Goal: Ask a question: Seek information or help from site administrators or community

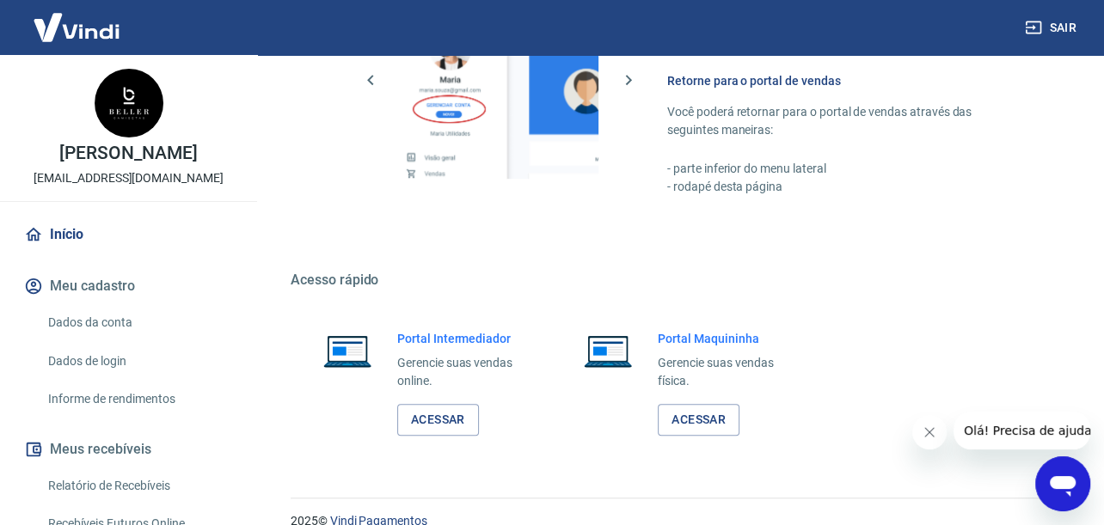
scroll to position [883, 0]
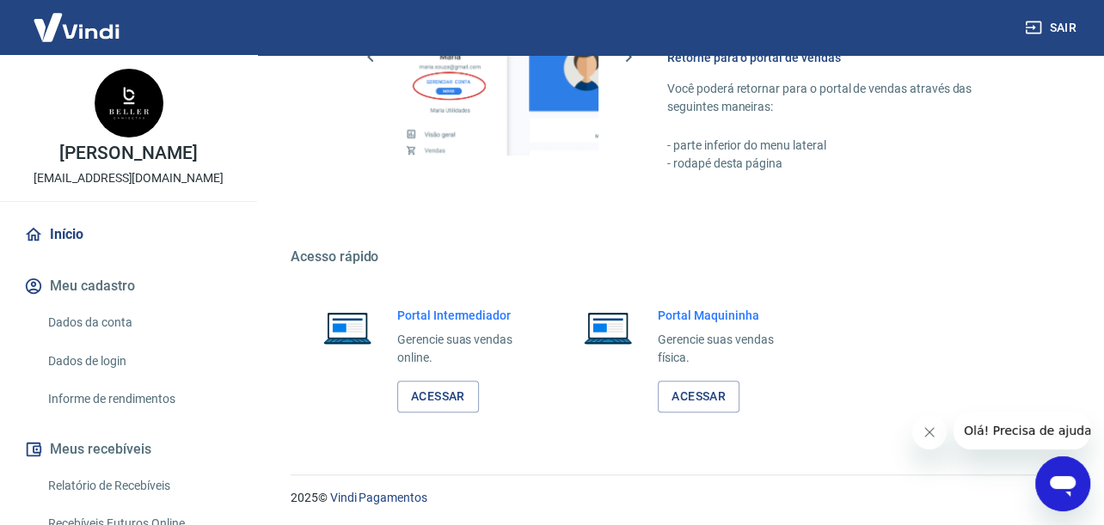
click at [1050, 476] on icon "Abrir janela de mensagens" at bounding box center [1062, 484] width 31 height 31
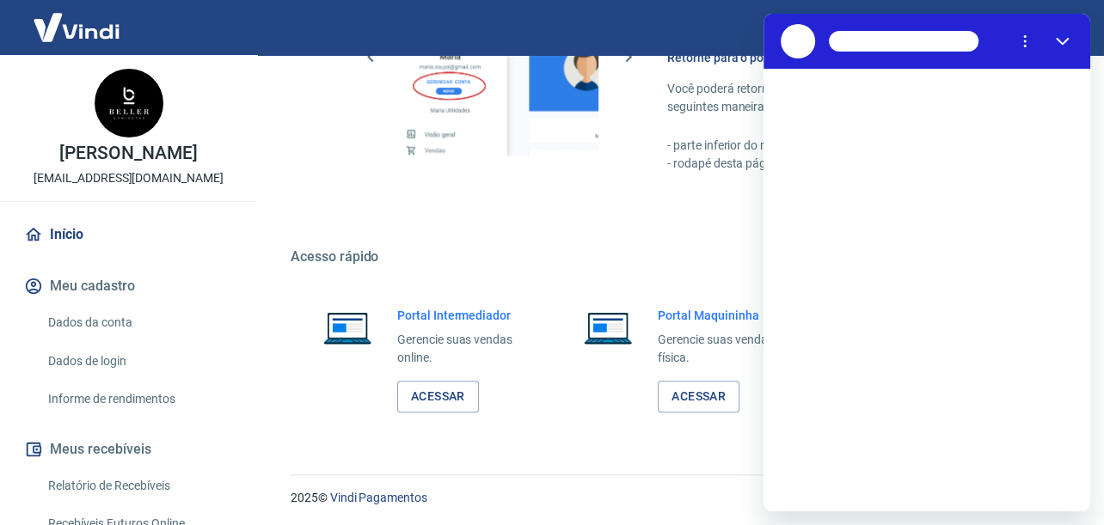
scroll to position [0, 0]
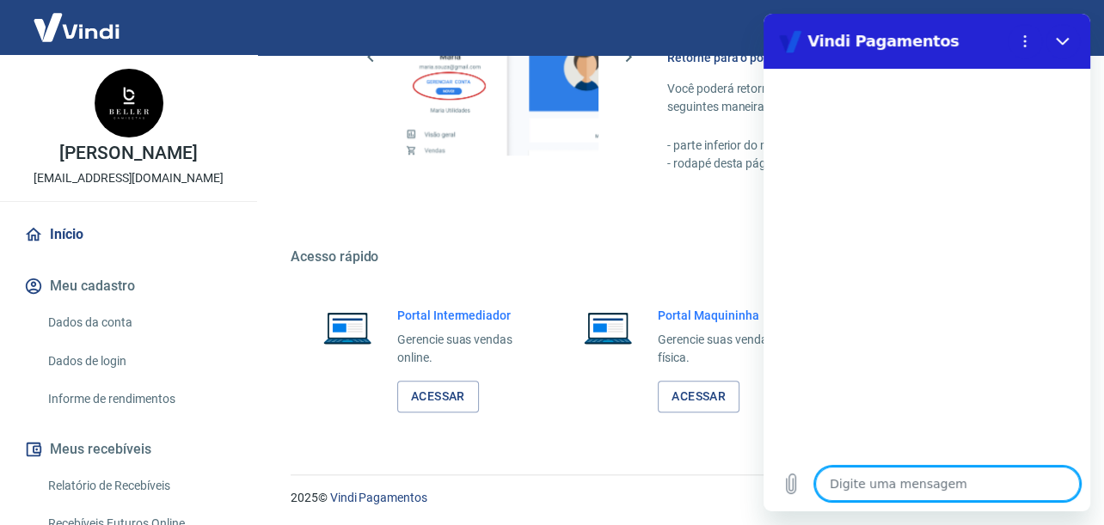
click at [916, 489] on textarea at bounding box center [947, 484] width 265 height 34
type textarea "f"
type textarea "x"
type textarea "fa"
type textarea "x"
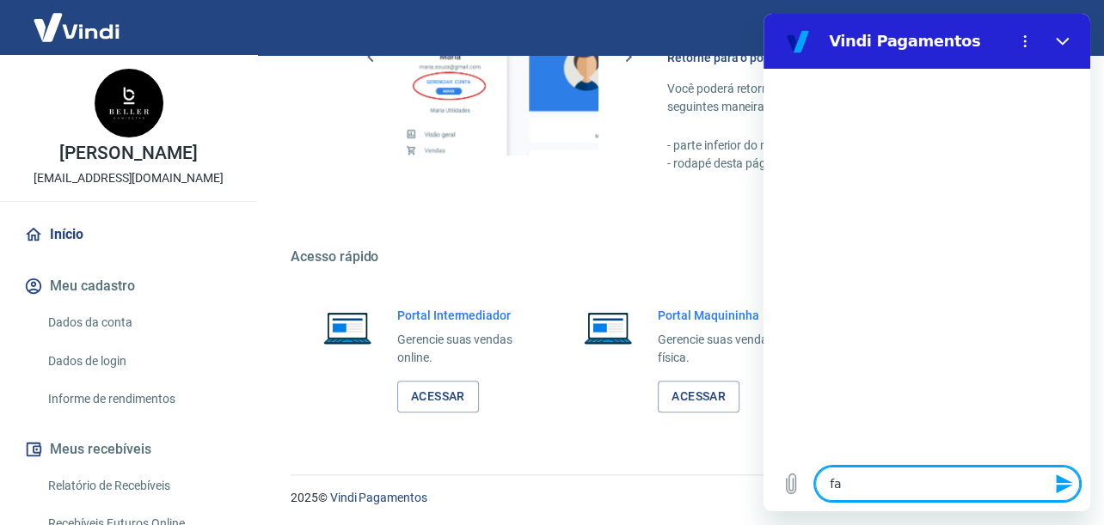
type textarea "fal"
type textarea "x"
type textarea "fala"
type textarea "x"
type textarea "falar"
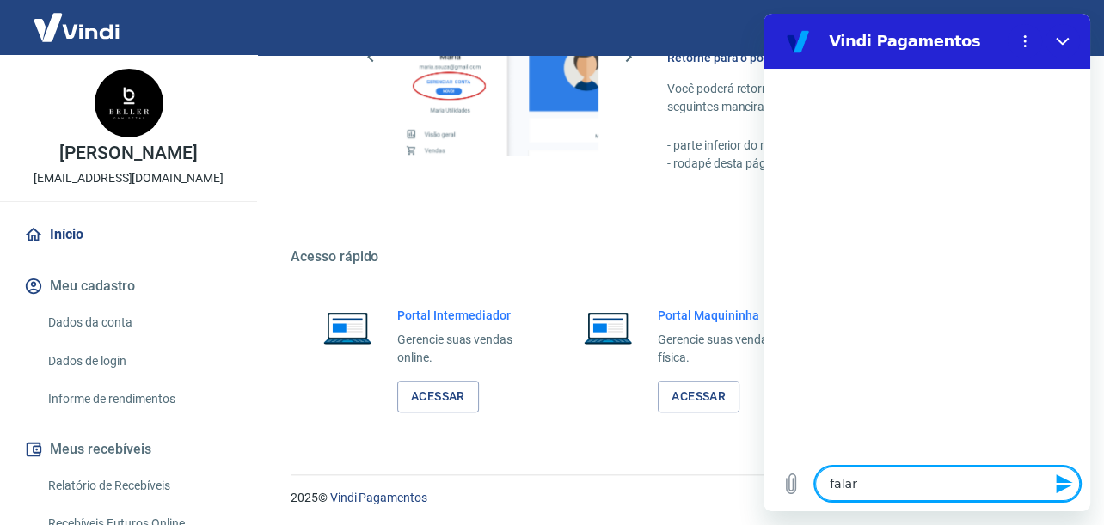
type textarea "x"
type textarea "falar"
type textarea "x"
type textarea "falar c"
type textarea "x"
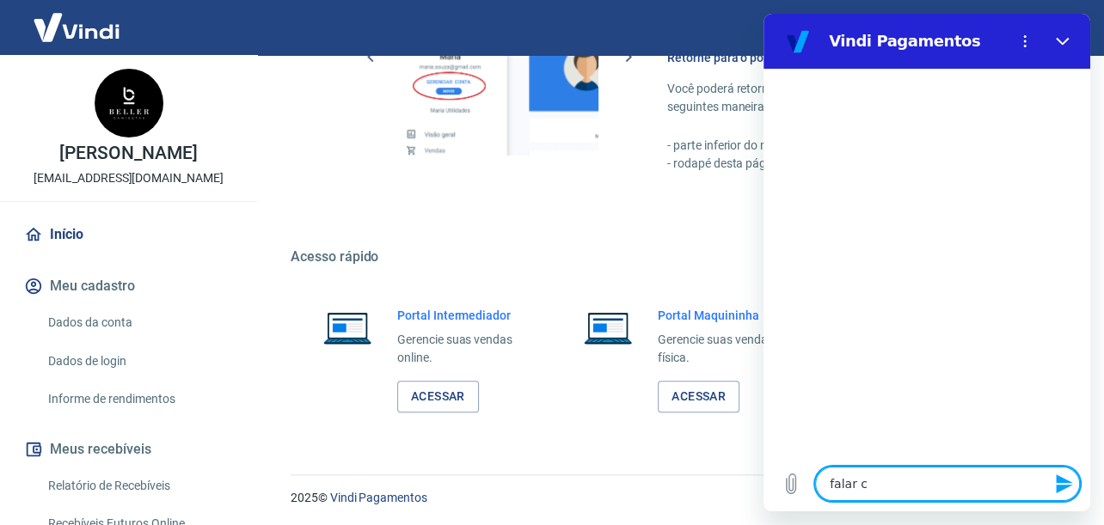
type textarea "falar co"
type textarea "x"
type textarea "falar com"
type textarea "x"
type textarea "falar com"
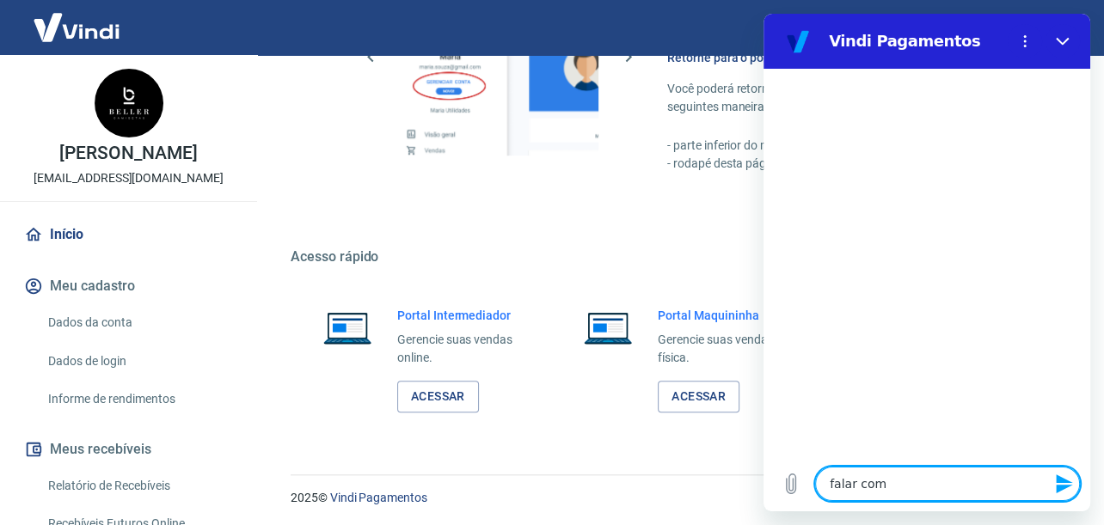
type textarea "x"
type textarea "falar com u"
type textarea "x"
type textarea "falar com um"
type textarea "x"
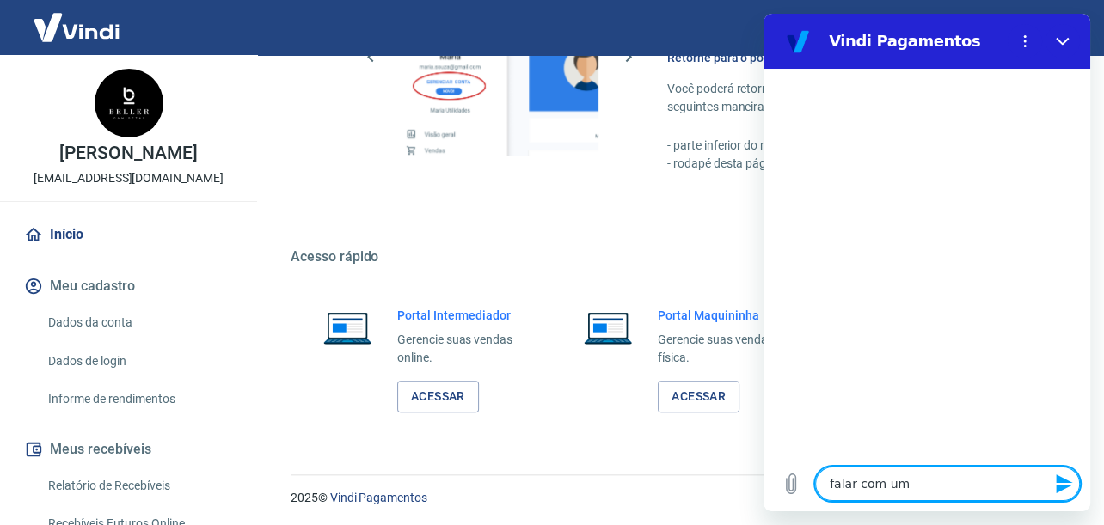
type textarea "falar com um"
type textarea "x"
type textarea "falar com um a"
type textarea "x"
type textarea "falar com um at"
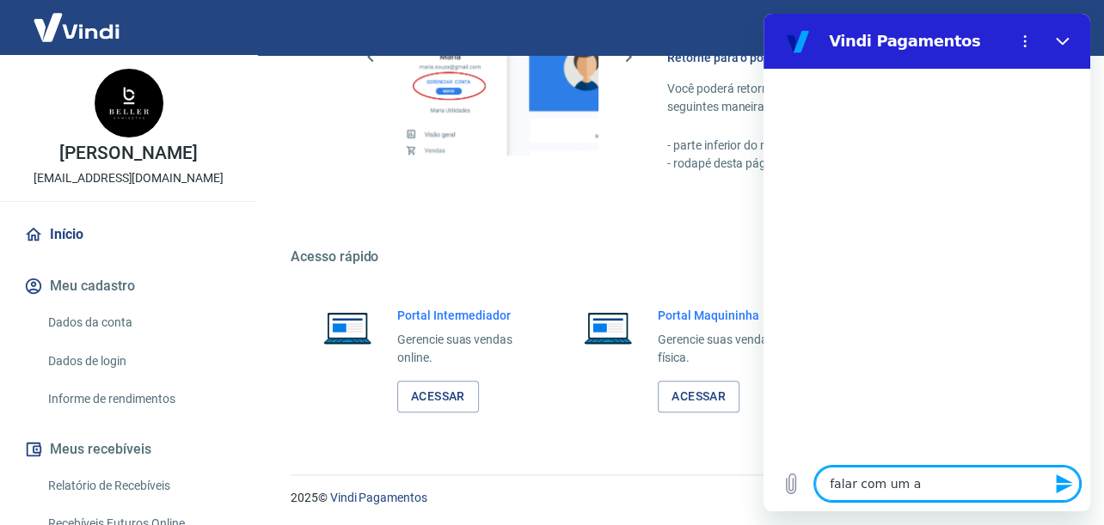
type textarea "x"
type textarea "falar com um ate"
type textarea "x"
type textarea "falar com um [GEOGRAPHIC_DATA]"
type textarea "x"
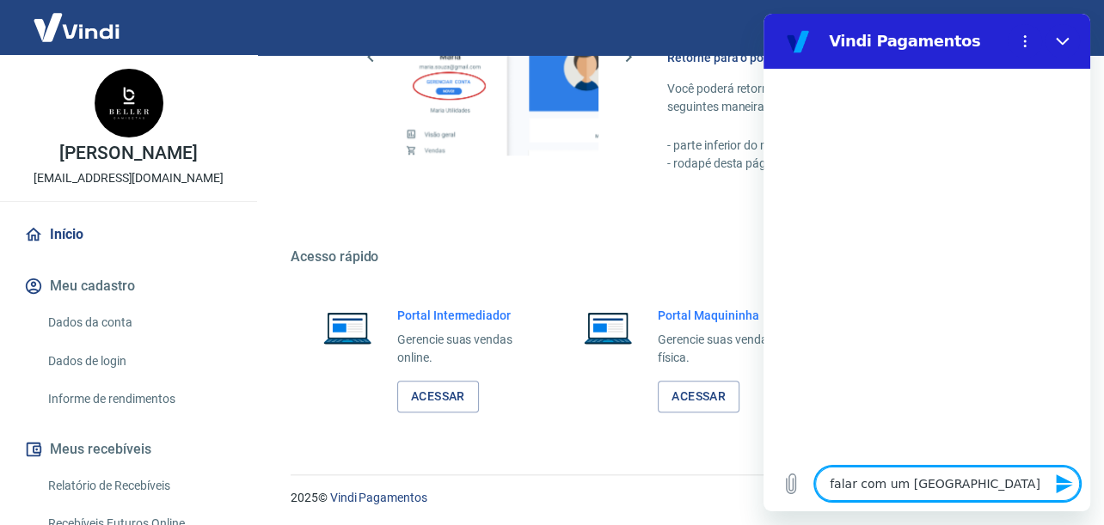
type textarea "falar com um atend"
type textarea "x"
type textarea "falar com um atende"
type textarea "x"
type textarea "falar com um atenden"
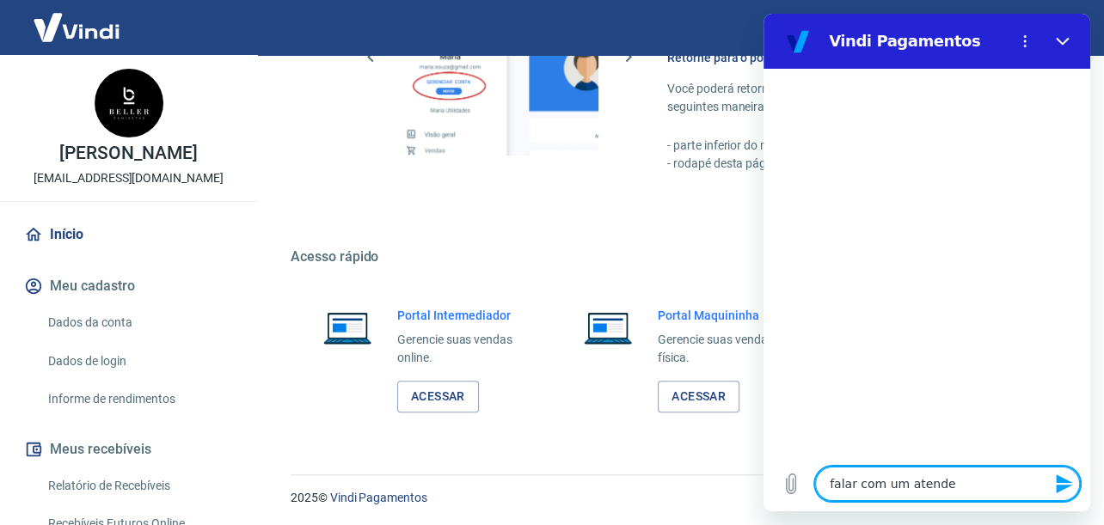
type textarea "x"
type textarea "falar com um atendent"
type textarea "x"
type textarea "falar com um atendente"
type textarea "x"
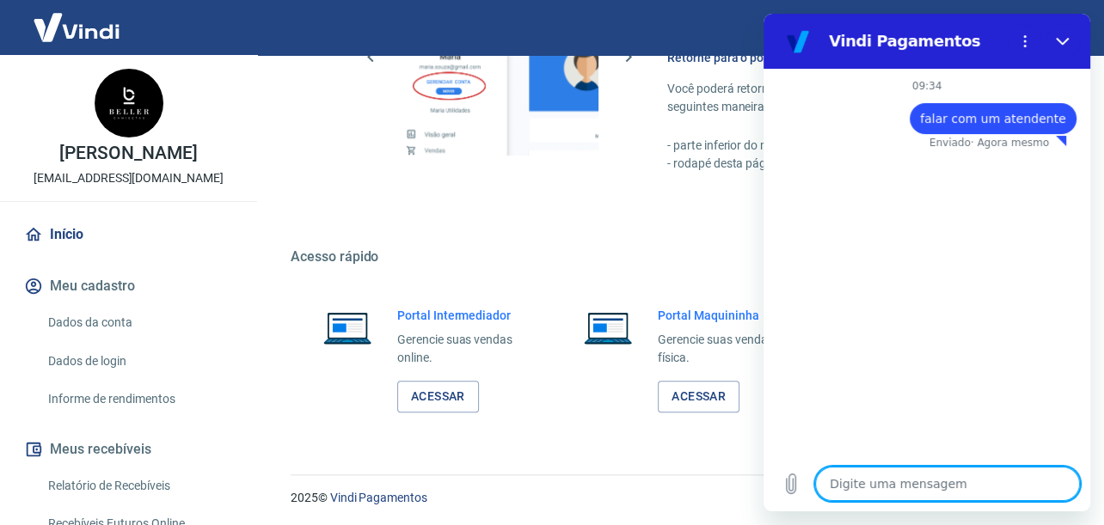
type textarea "x"
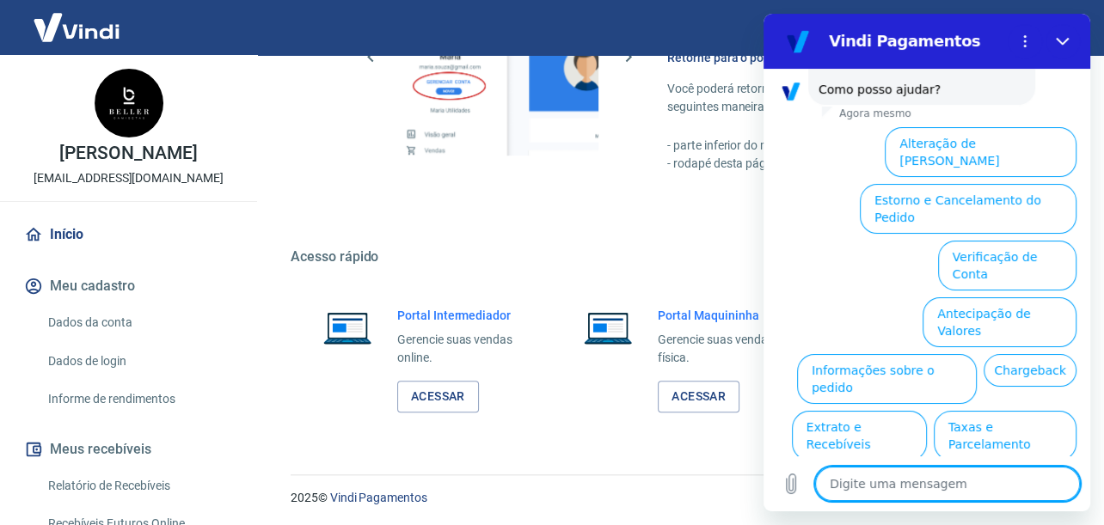
scroll to position [138, 0]
click at [995, 484] on textarea at bounding box center [947, 484] width 265 height 34
type textarea "f"
type textarea "x"
type textarea "fa"
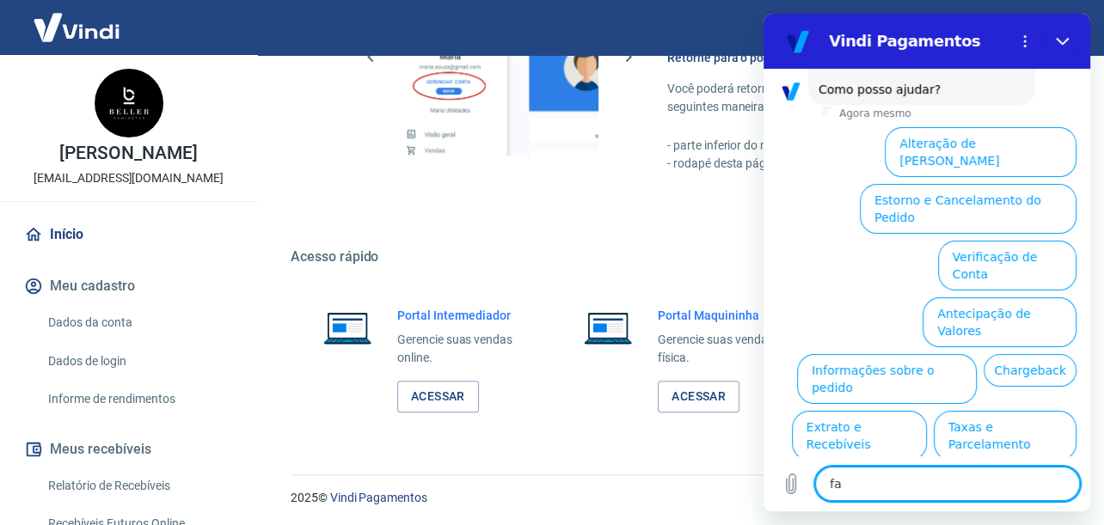
type textarea "x"
type textarea "fal"
type textarea "x"
type textarea "fala"
type textarea "x"
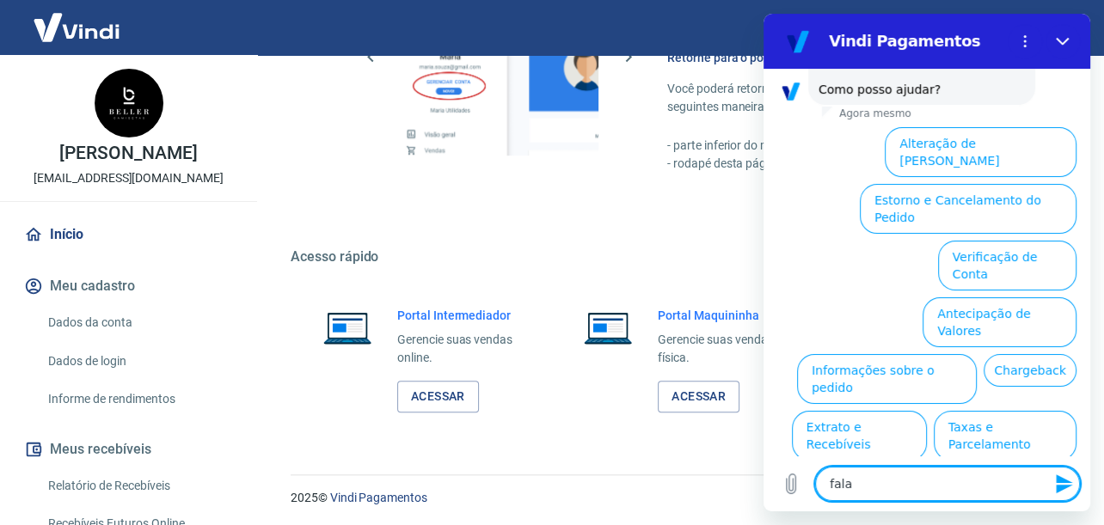
type textarea "falar"
type textarea "x"
type textarea "falar"
type textarea "x"
type textarea "falar c"
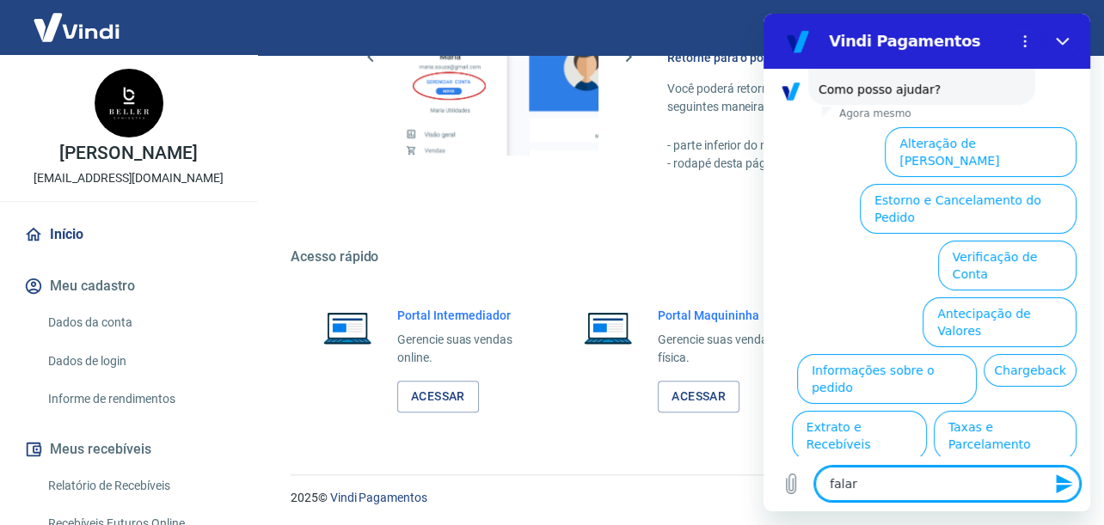
type textarea "x"
type textarea "falar ci"
type textarea "x"
type textarea "falar cin"
type textarea "x"
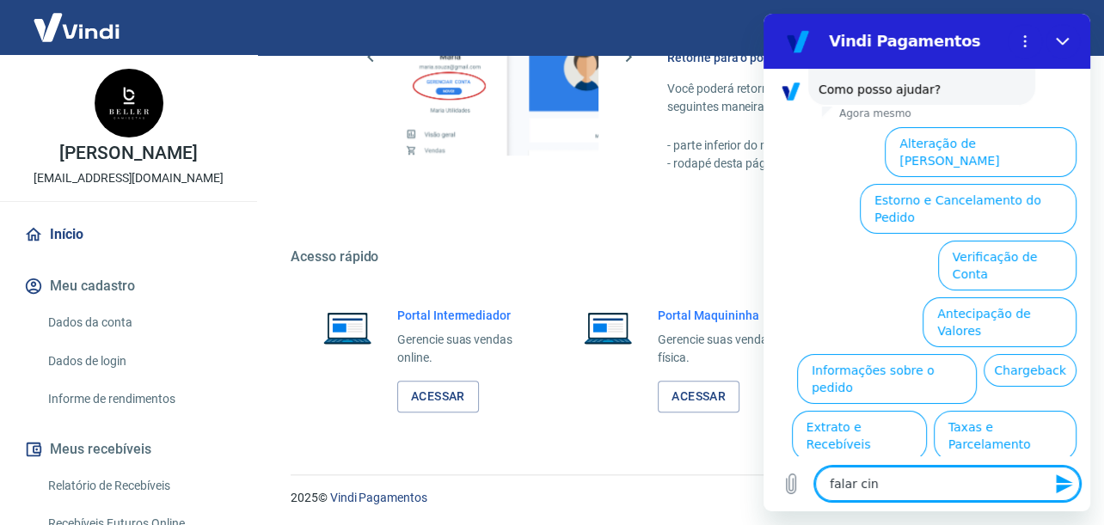
type textarea "falar ci"
type textarea "x"
type textarea "falar c"
type textarea "x"
type textarea "falar co"
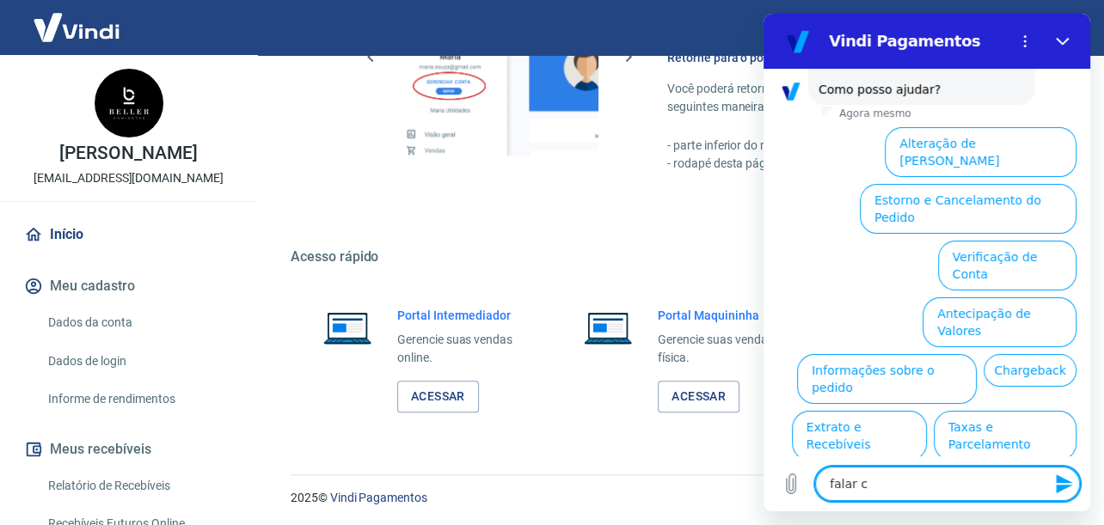
type textarea "x"
type textarea "falar com"
type textarea "x"
type textarea "falar com"
type textarea "x"
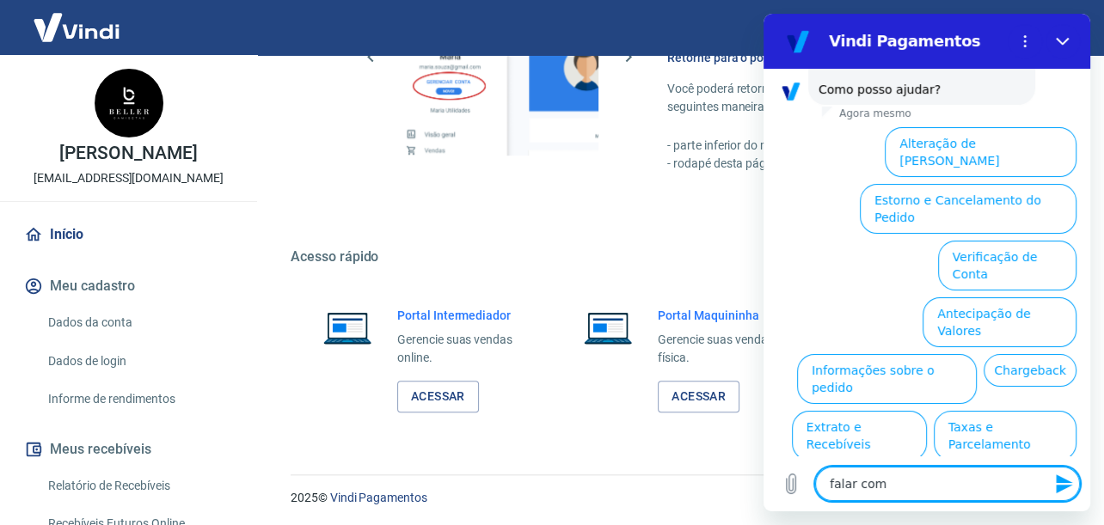
type textarea "falar com u"
type textarea "x"
type textarea "falar com um"
type textarea "x"
type textarea "falar com um"
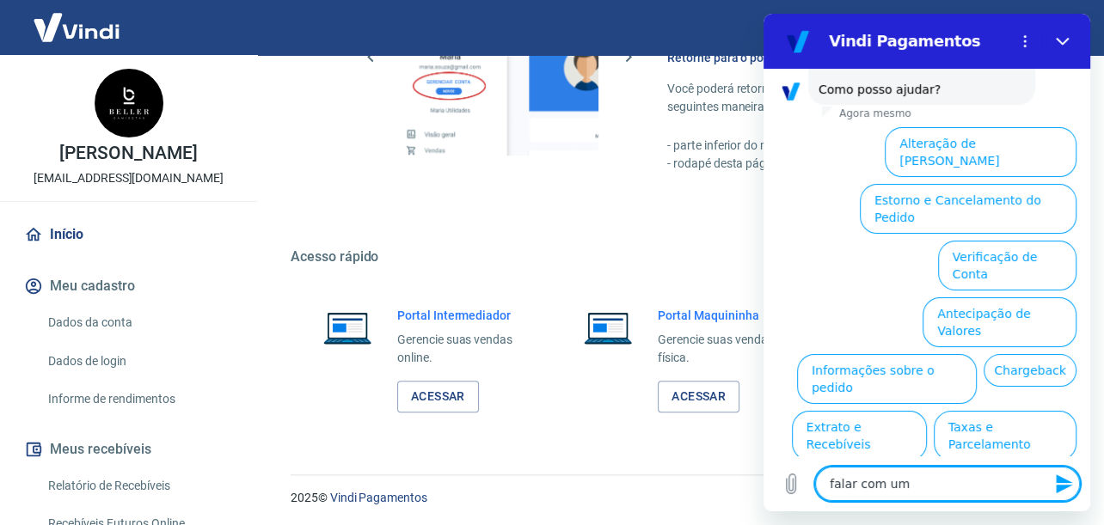
type textarea "x"
type textarea "falar com um a"
type textarea "x"
type textarea "falar com um at"
type textarea "x"
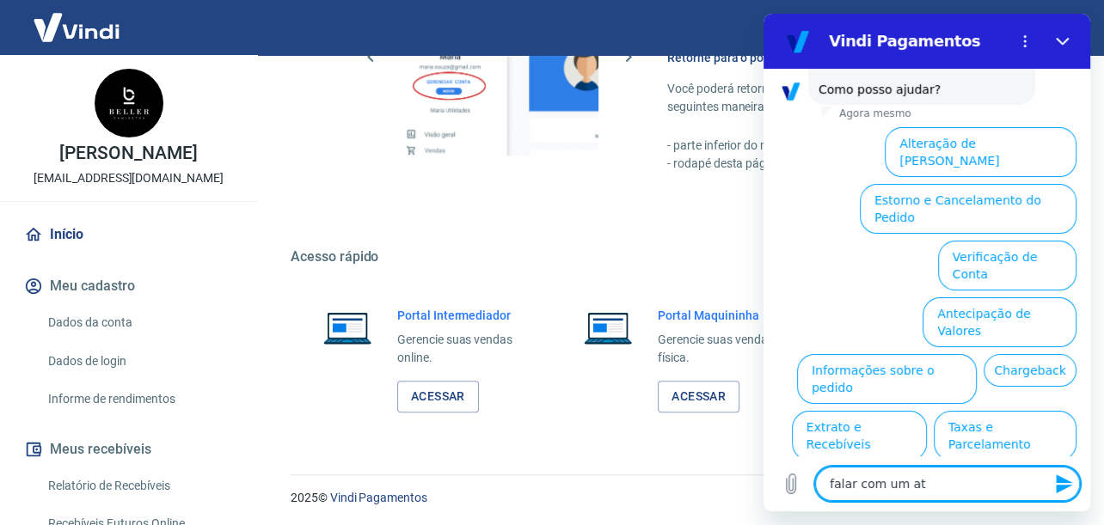
type textarea "falar com um ate"
type textarea "x"
type textarea "falar com um [DEMOGRAPHIC_DATA]"
type textarea "x"
type textarea "falar com um [DEMOGRAPHIC_DATA]"
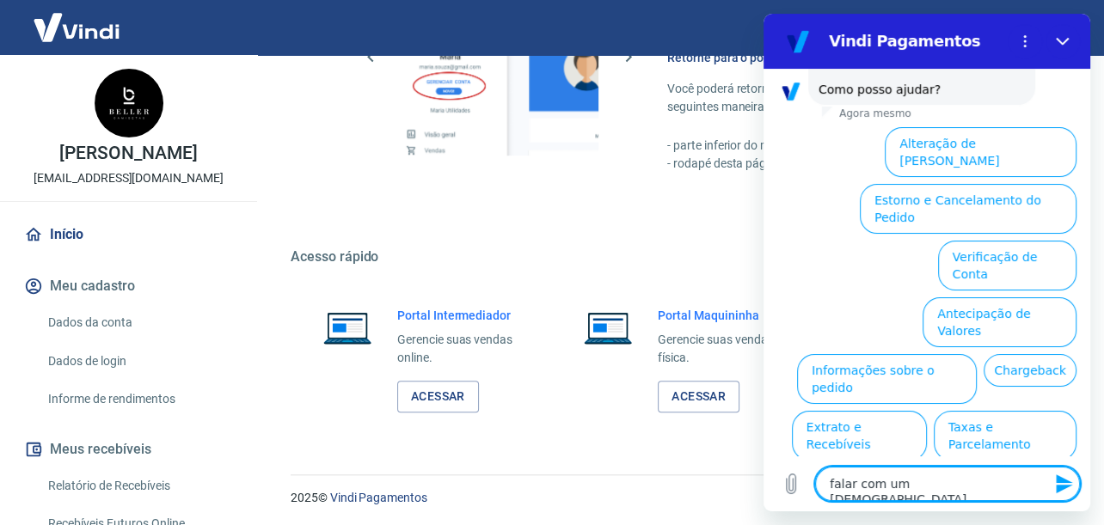
type textarea "x"
type textarea "falar com um [DEMOGRAPHIC_DATA]"
type textarea "x"
type textarea "falar com um [DEMOGRAPHIC_DATA]"
type textarea "x"
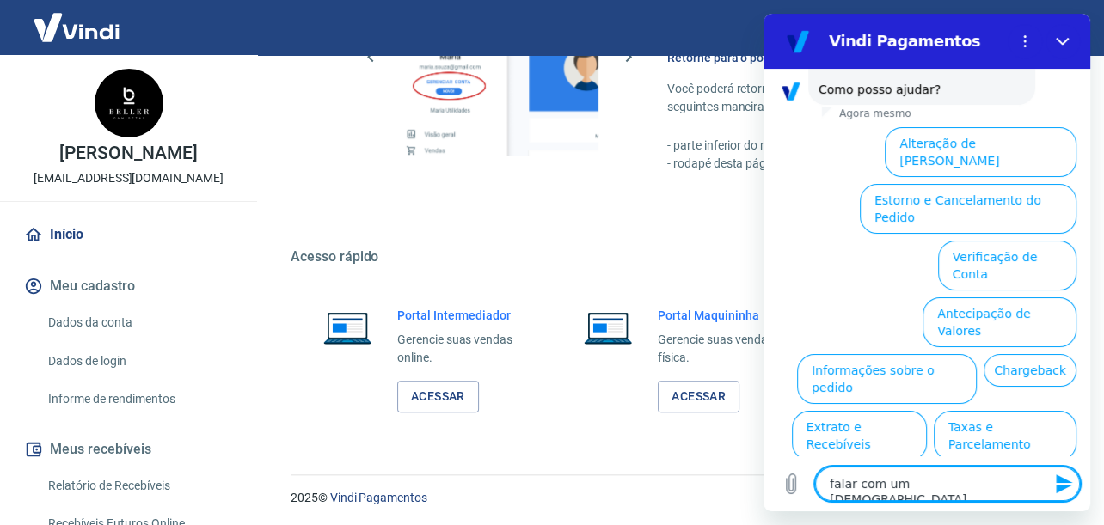
type textarea "falar com um atedente"
type textarea "x"
type textarea "falar com um atedente"
type textarea "x"
type textarea "falar com um atedente"
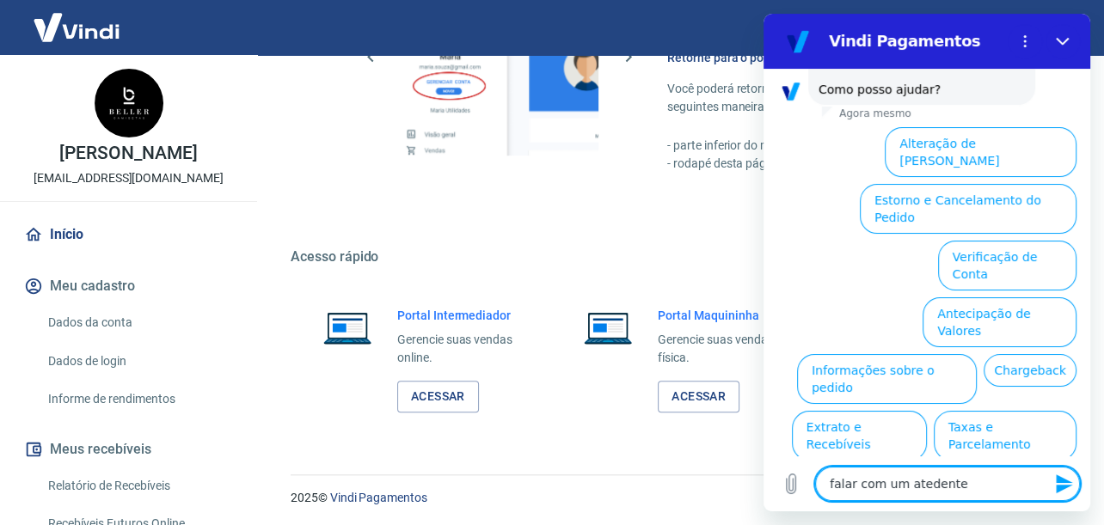
type textarea "x"
type textarea "falar com um [DEMOGRAPHIC_DATA]"
type textarea "x"
type textarea "falar com um [DEMOGRAPHIC_DATA]"
type textarea "x"
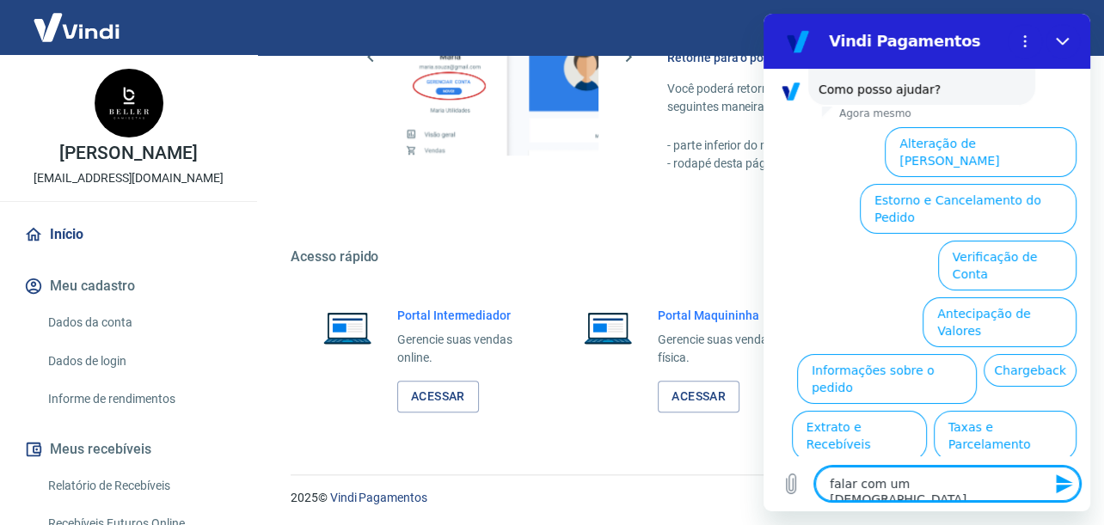
type textarea "falar com um [DEMOGRAPHIC_DATA]"
type textarea "x"
type textarea "falar com um [DEMOGRAPHIC_DATA]"
type textarea "x"
type textarea "falar com um ate"
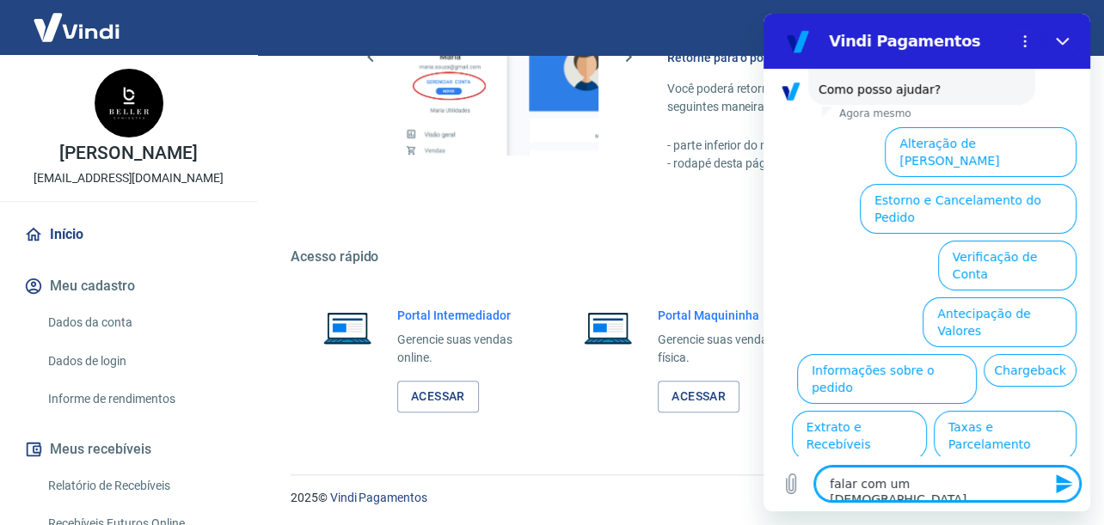
type textarea "x"
type textarea "falar com um [GEOGRAPHIC_DATA]"
type textarea "x"
type textarea "falar com um atend"
type textarea "x"
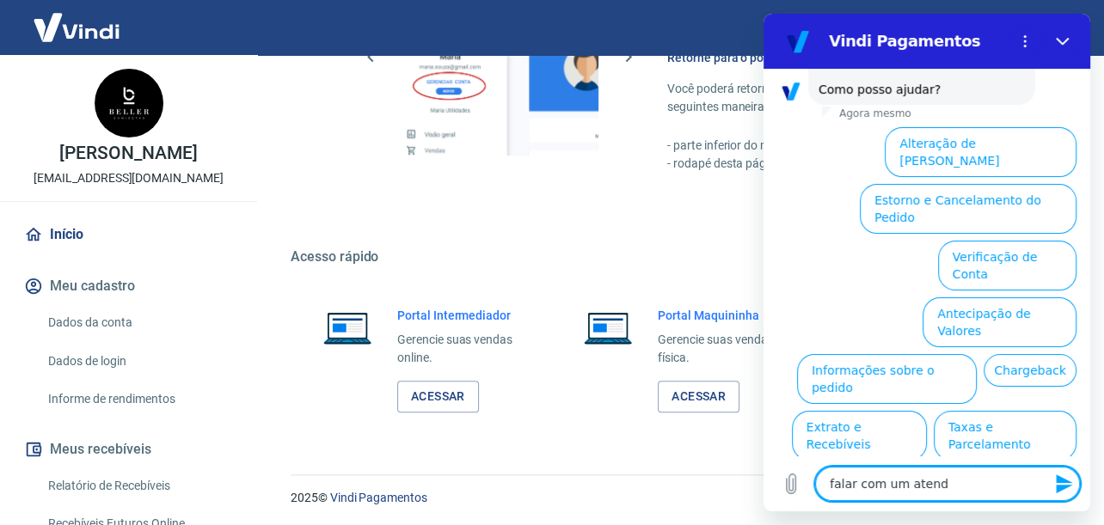
type textarea "falar com um atende"
type textarea "x"
type textarea "falar com um atenden"
type textarea "x"
type textarea "falar com um atendent"
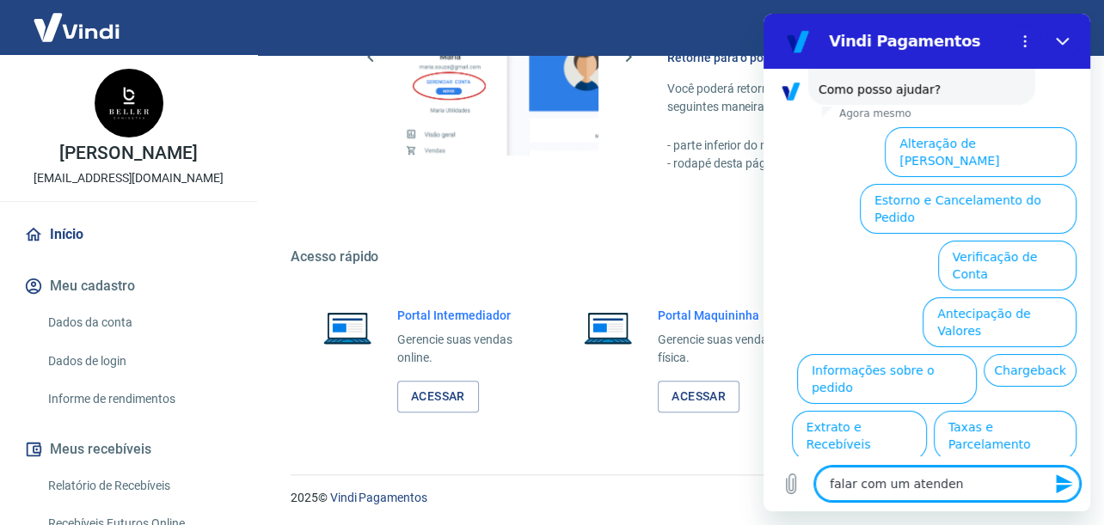
type textarea "x"
type textarea "falar com um atendente"
type textarea "x"
type textarea "falar com um atendente"
type textarea "x"
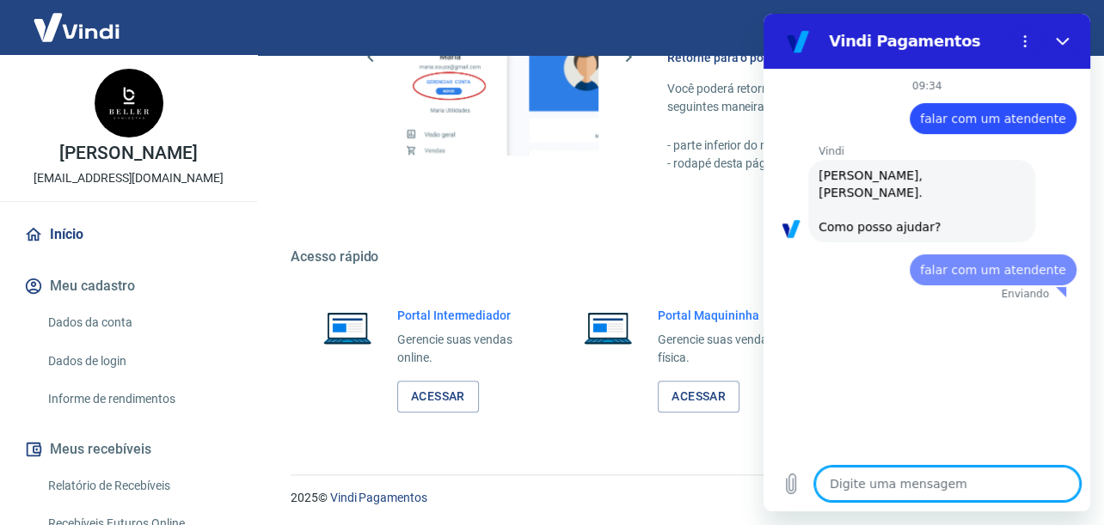
scroll to position [0, 0]
type textarea "x"
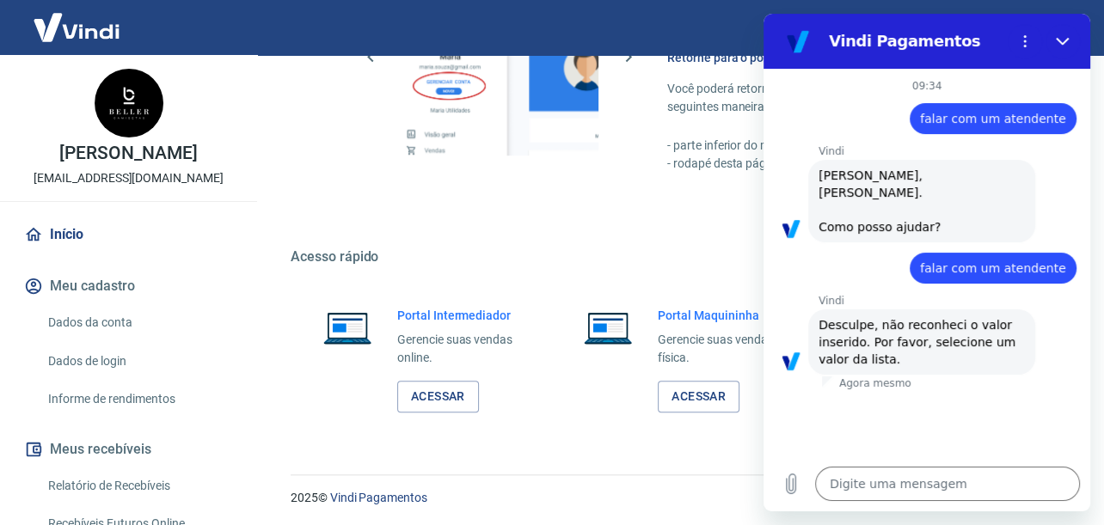
drag, startPoint x: 937, startPoint y: 250, endPoint x: 1072, endPoint y: 256, distance: 135.2
click at [1072, 256] on div "diz: falar com um atendente" at bounding box center [993, 268] width 167 height 31
copy span "falar com um atendente"
click at [902, 474] on textarea at bounding box center [947, 484] width 265 height 34
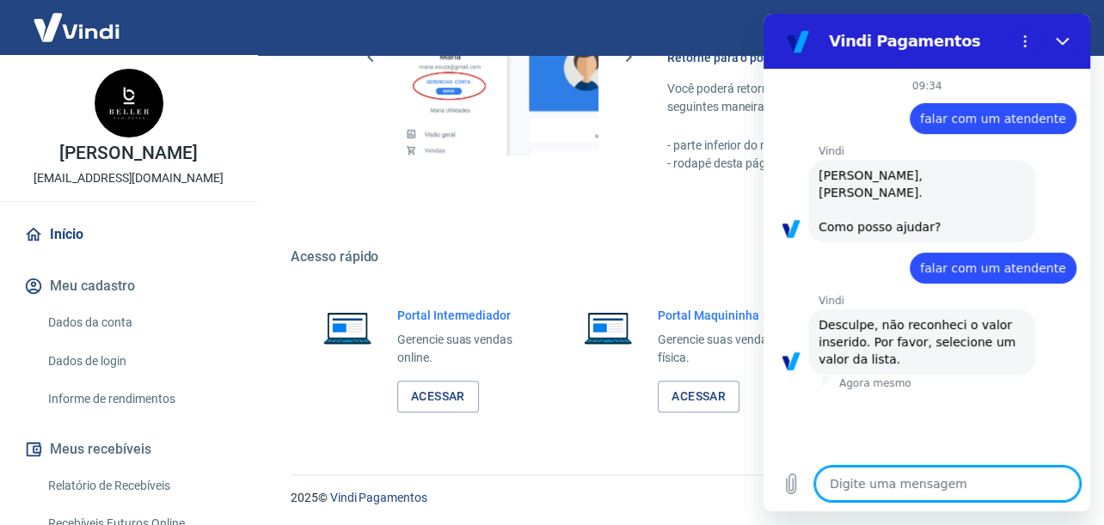
paste textarea "falar com um atendente"
type textarea "falar com um atendente"
type textarea "x"
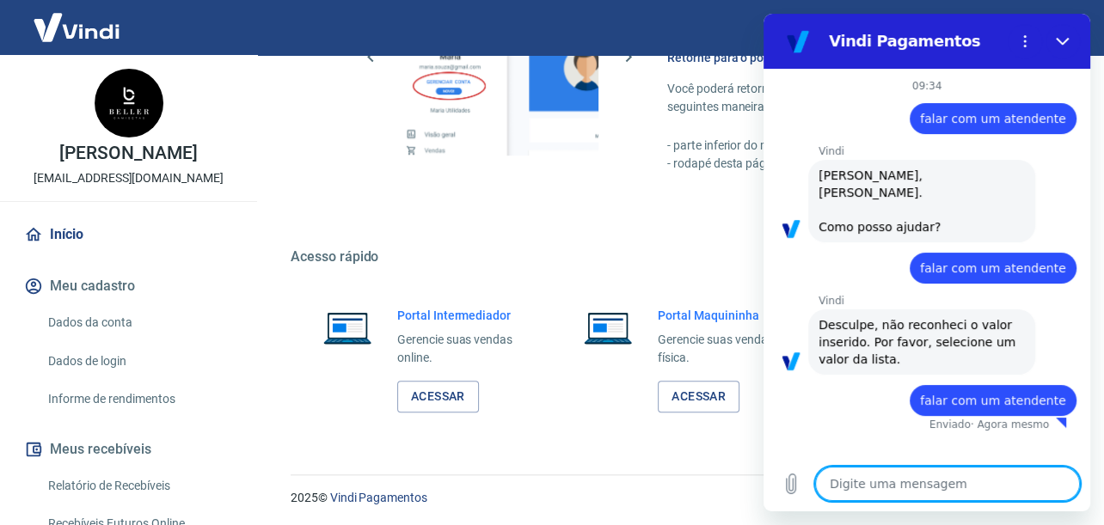
type textarea "x"
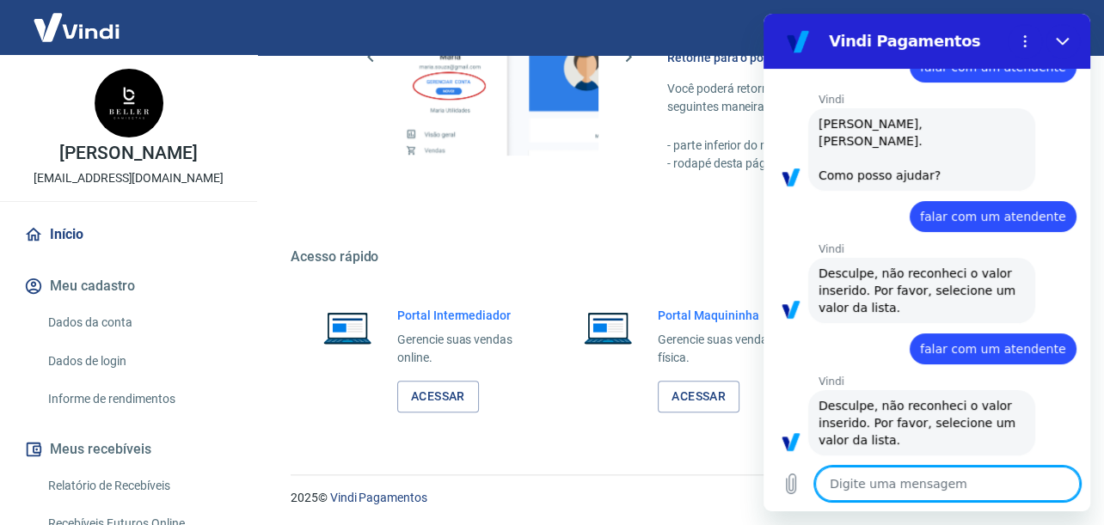
paste textarea "falar com um atendente"
type textarea "falar com um atendente"
type textarea "x"
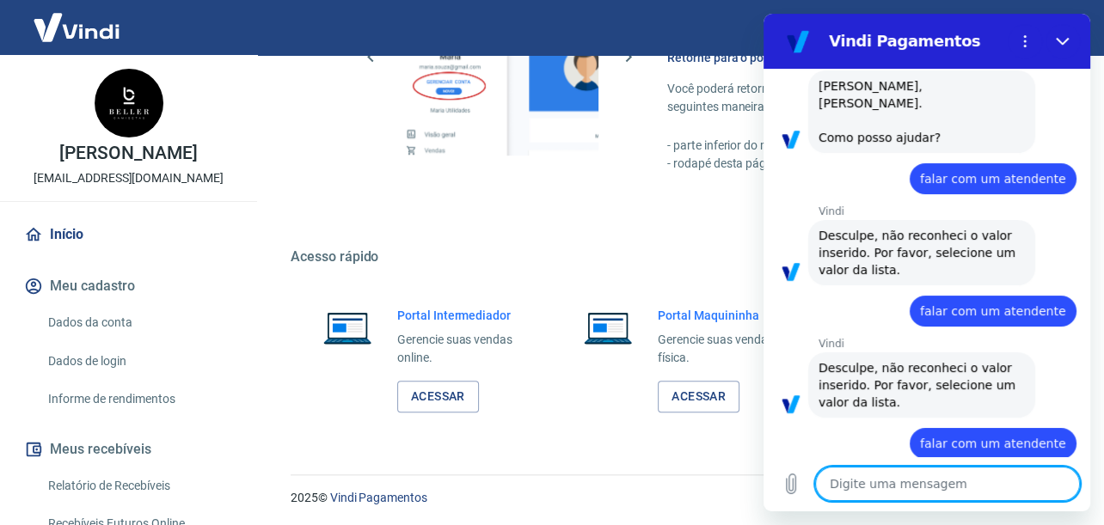
scroll to position [93, 0]
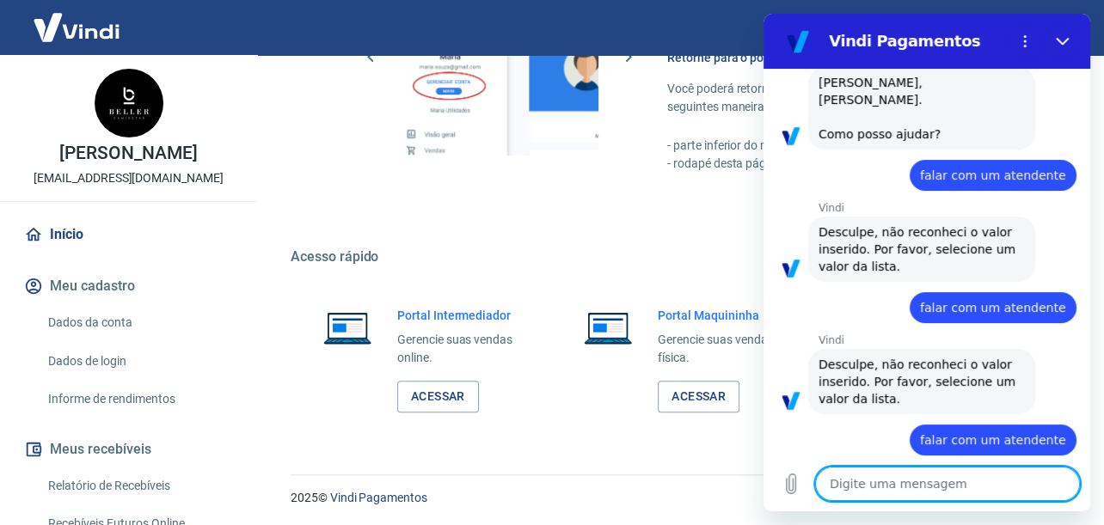
type textarea "x"
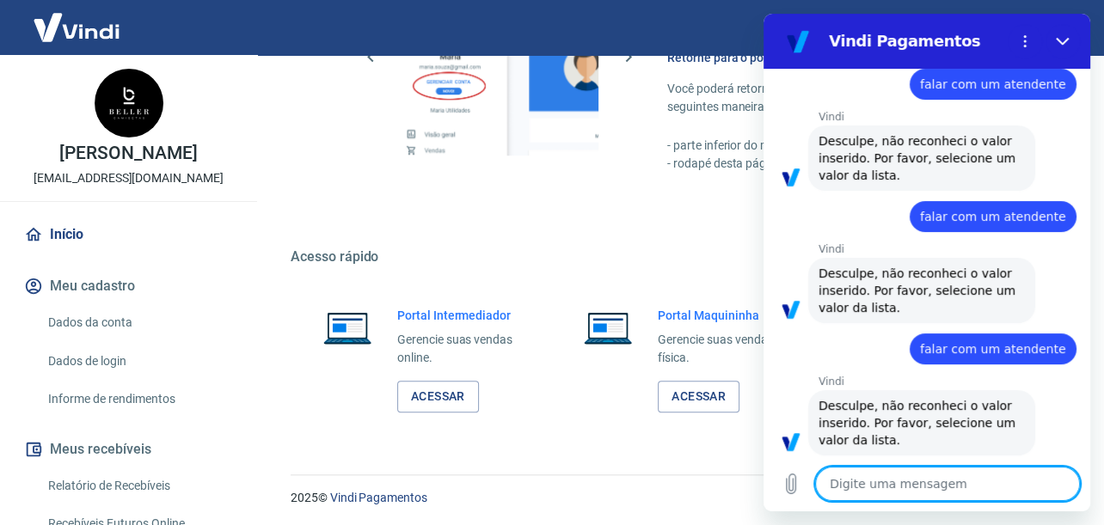
paste textarea "falar com um atendente"
type textarea "falar com um atendente"
type textarea "x"
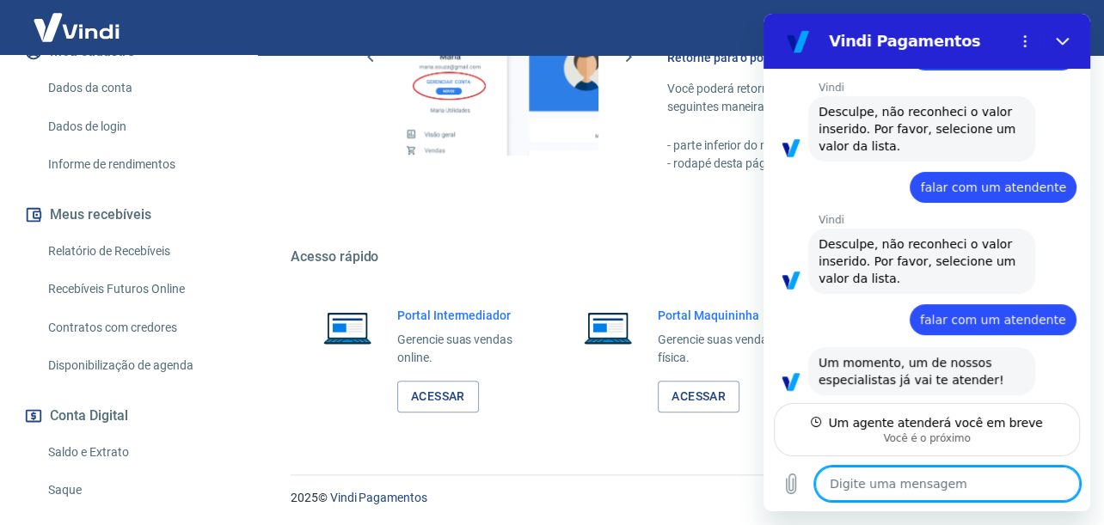
scroll to position [344, 0]
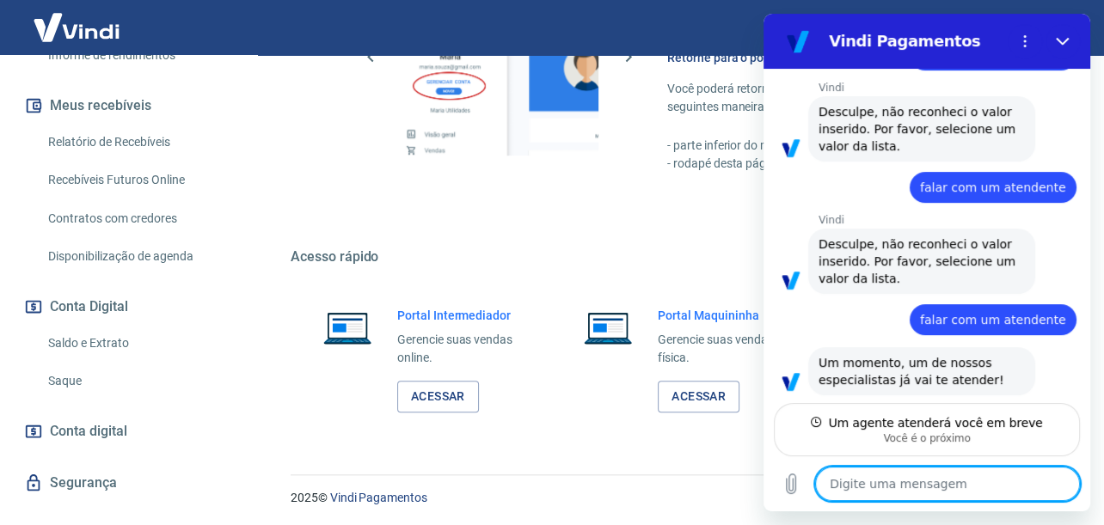
click at [95, 347] on link "Saldo e Extrato" at bounding box center [138, 343] width 195 height 35
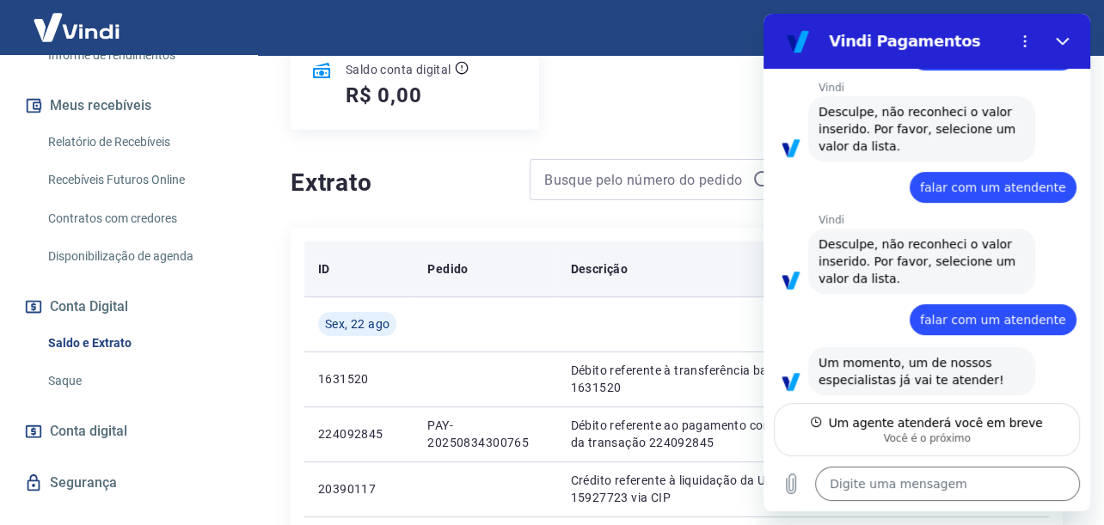
scroll to position [86, 0]
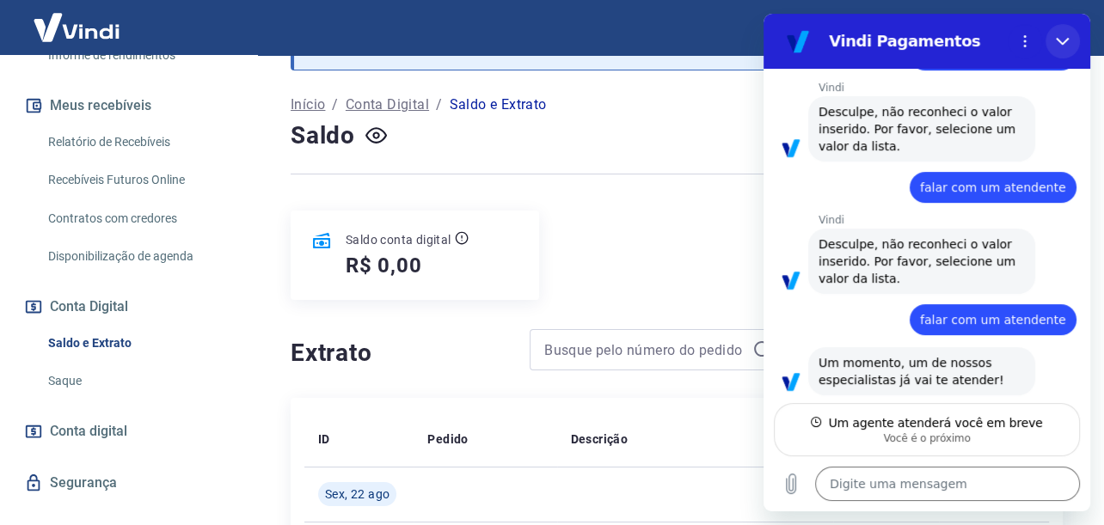
click at [1059, 37] on icon "Fechar" at bounding box center [1063, 41] width 14 height 14
type textarea "x"
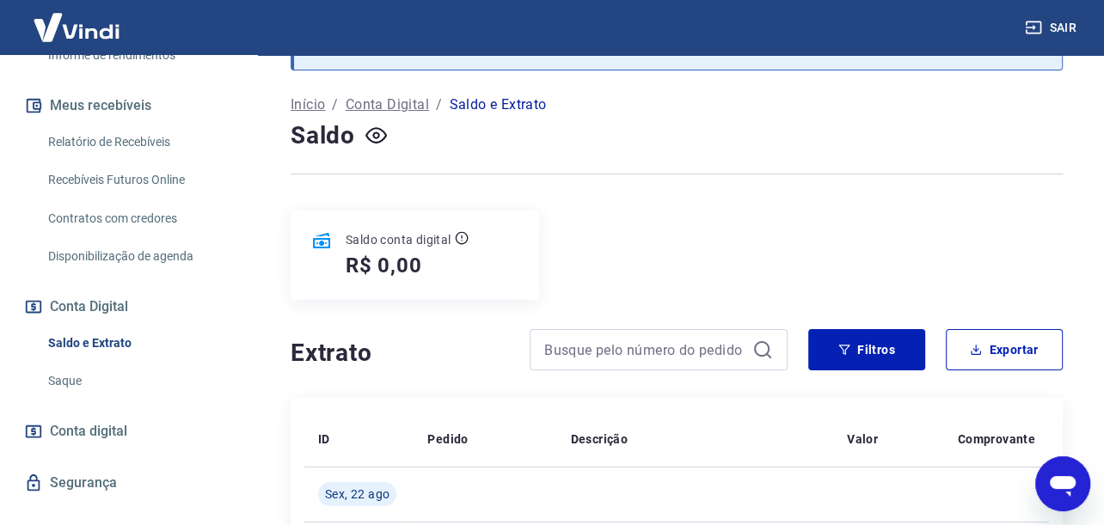
scroll to position [363, 0]
click at [869, 334] on button "Filtros" at bounding box center [866, 349] width 117 height 41
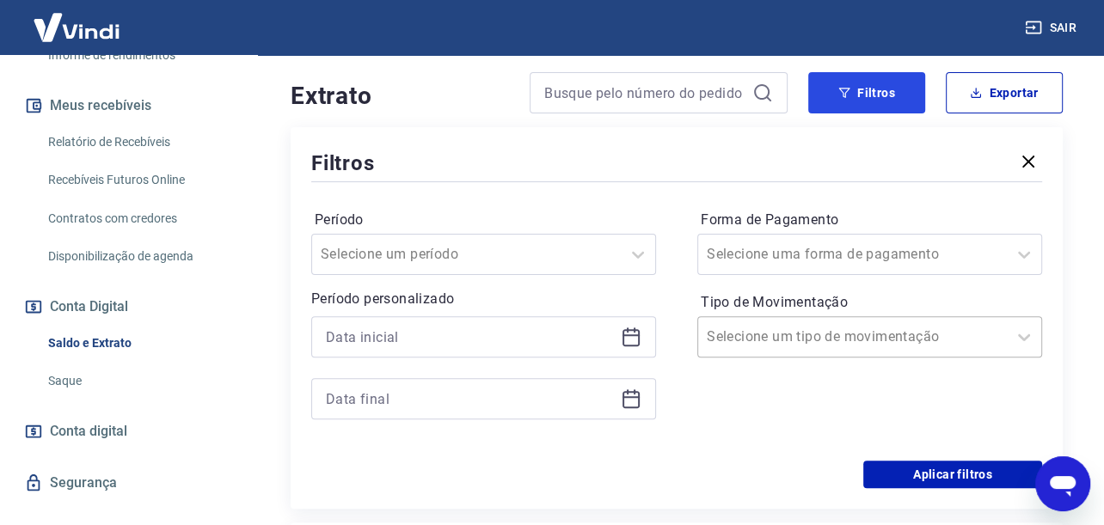
scroll to position [344, 0]
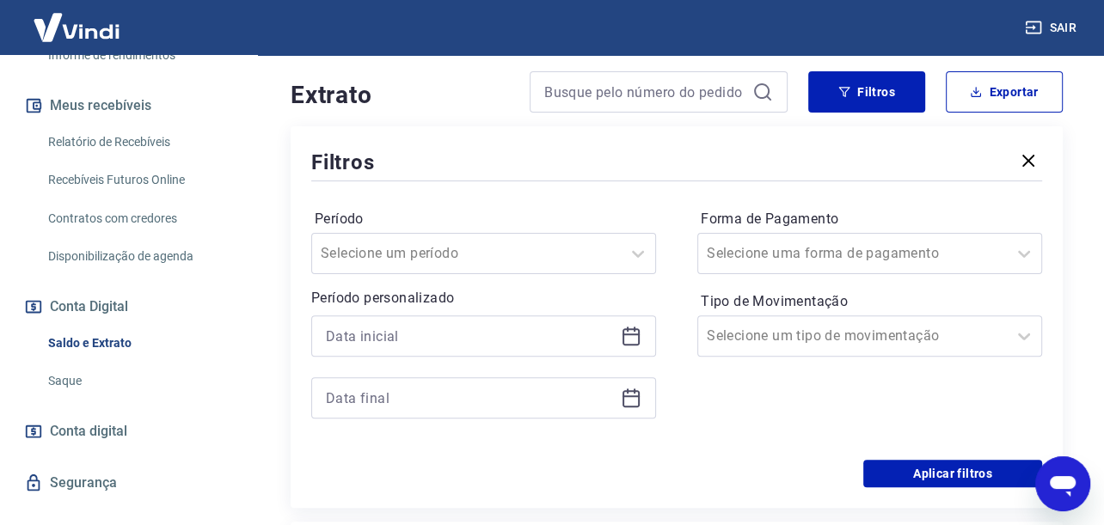
click at [632, 343] on icon at bounding box center [631, 336] width 21 height 21
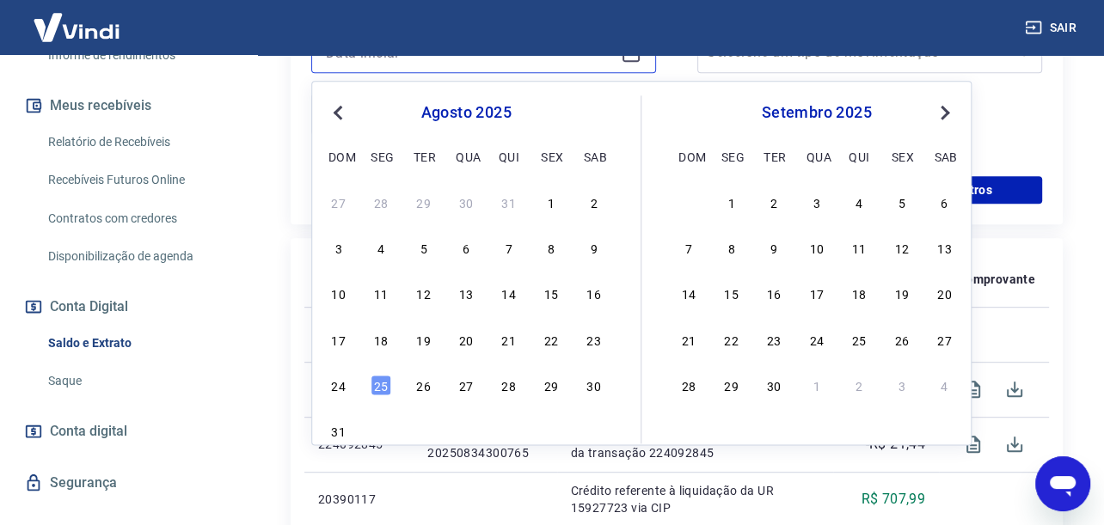
scroll to position [602, 0]
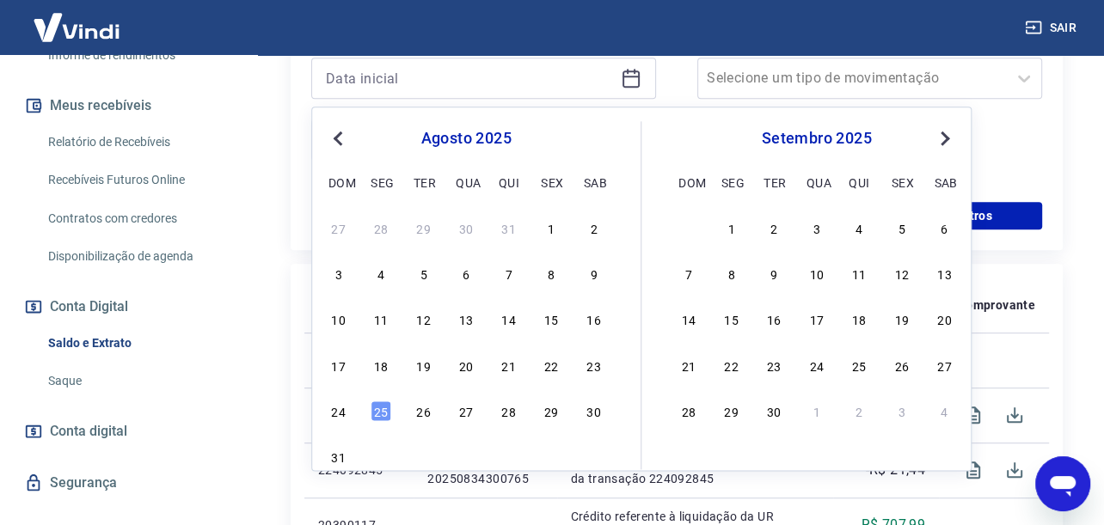
click at [340, 150] on div "agosto 2025 dom seg ter qua qui sex sab" at bounding box center [466, 157] width 280 height 73
click at [340, 140] on span "Previous Month" at bounding box center [340, 138] width 0 height 20
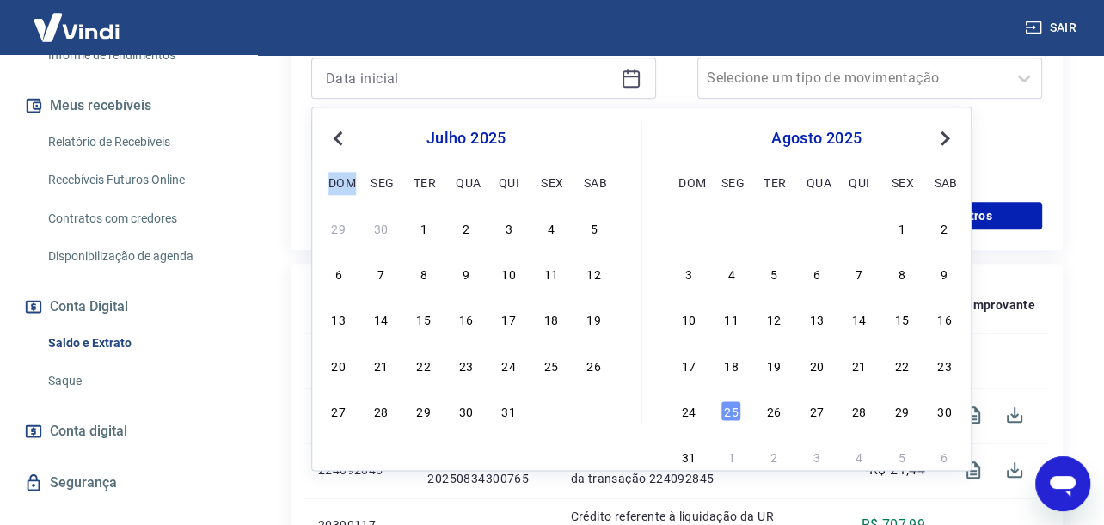
click at [340, 140] on span "Previous Month" at bounding box center [340, 138] width 0 height 20
click at [554, 323] on div "18" at bounding box center [551, 320] width 21 height 21
type input "[DATE]"
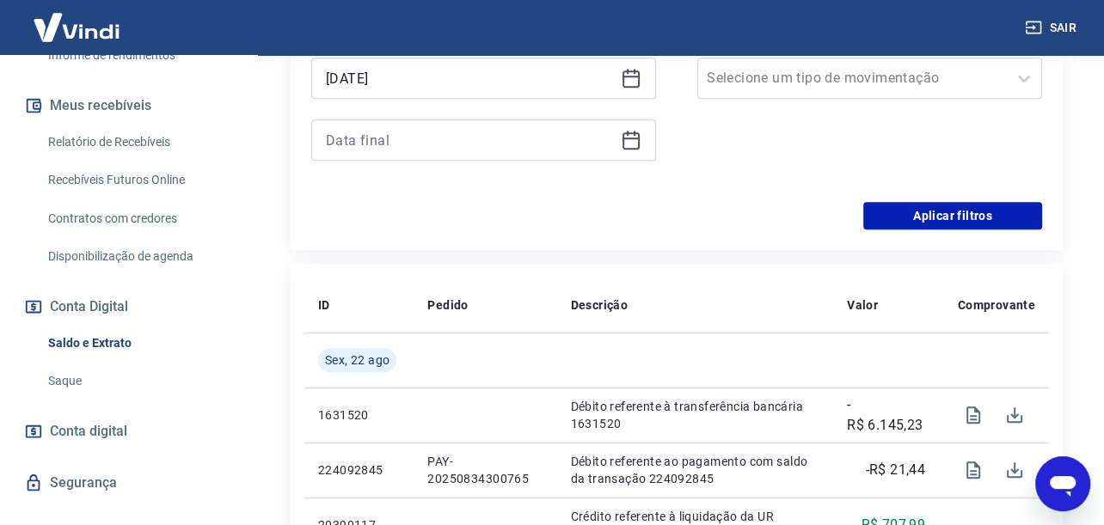
click at [621, 145] on icon at bounding box center [631, 140] width 21 height 21
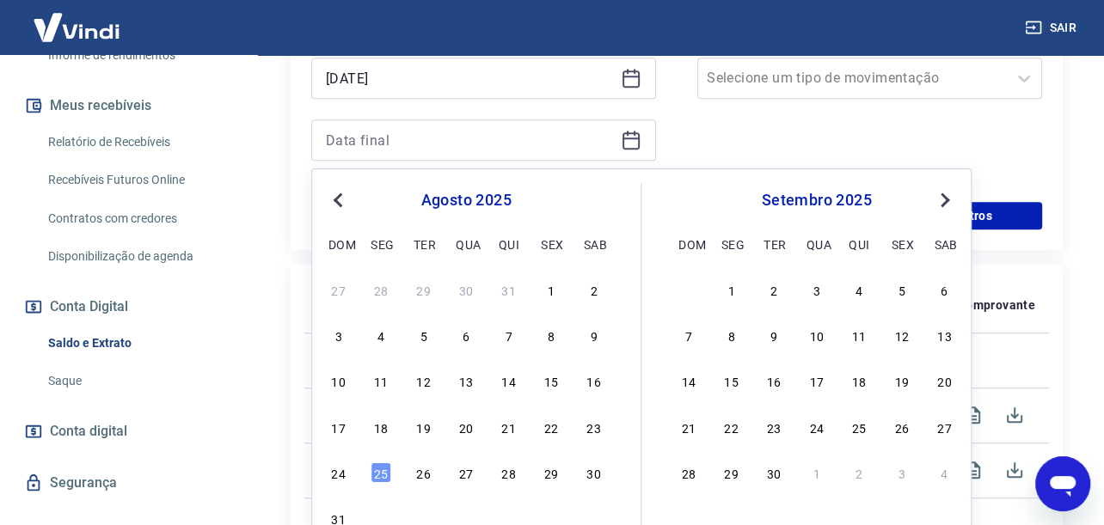
click at [340, 202] on span "Previous Month" at bounding box center [340, 199] width 0 height 20
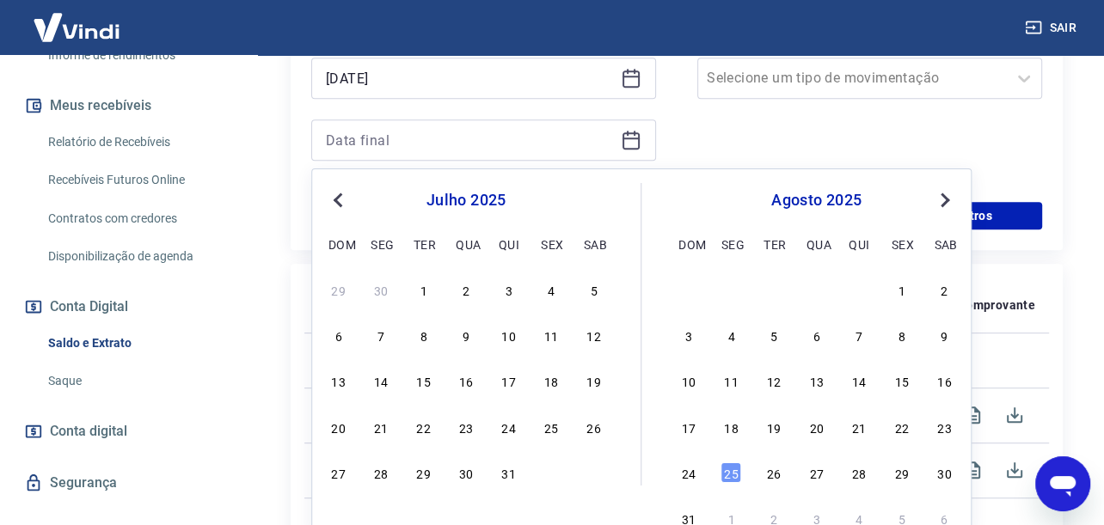
click at [340, 201] on span "Previous Month" at bounding box center [340, 199] width 0 height 20
click at [542, 381] on div "18" at bounding box center [551, 381] width 21 height 21
type input "[DATE]"
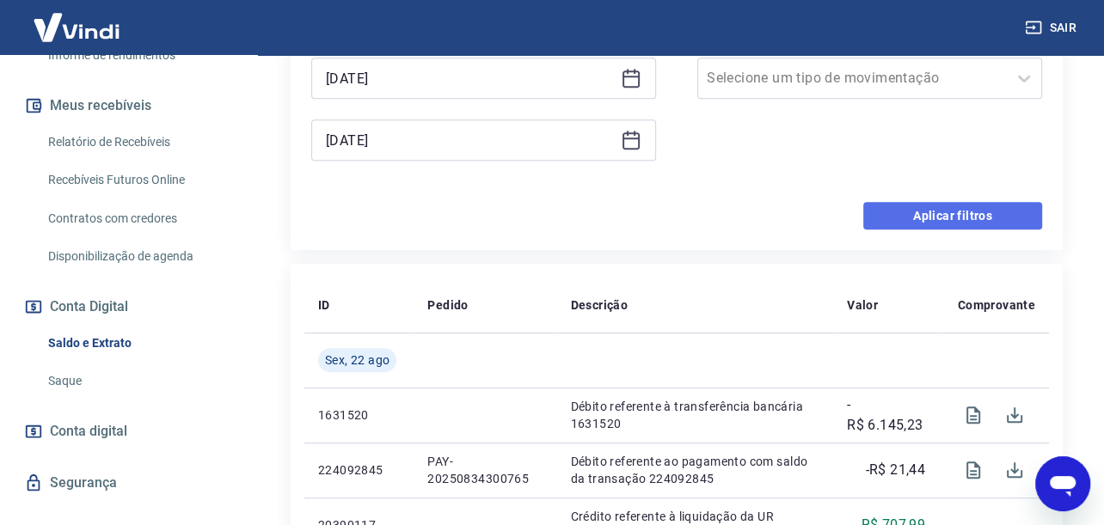
click at [906, 217] on button "Aplicar filtros" at bounding box center [952, 216] width 179 height 28
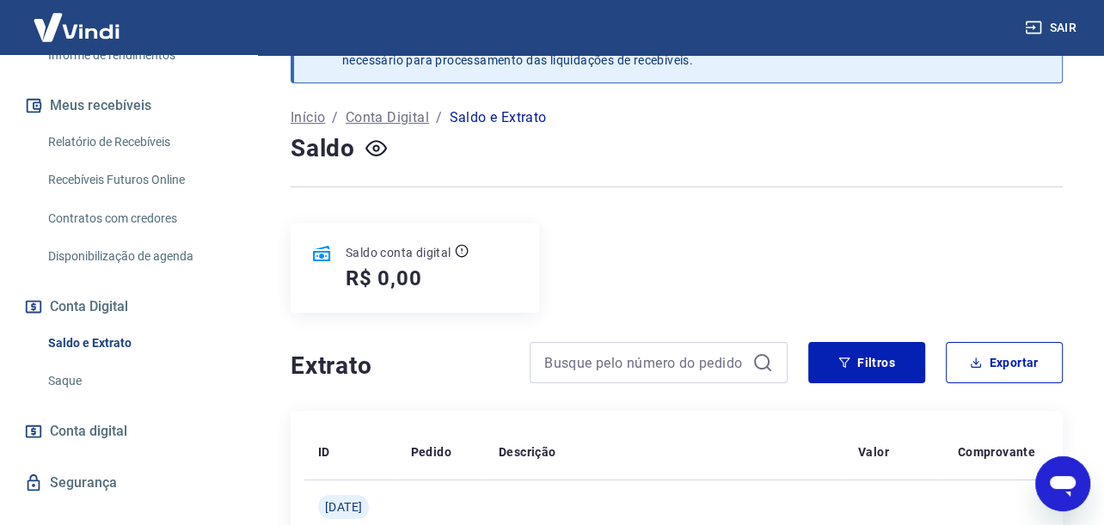
scroll to position [300, 0]
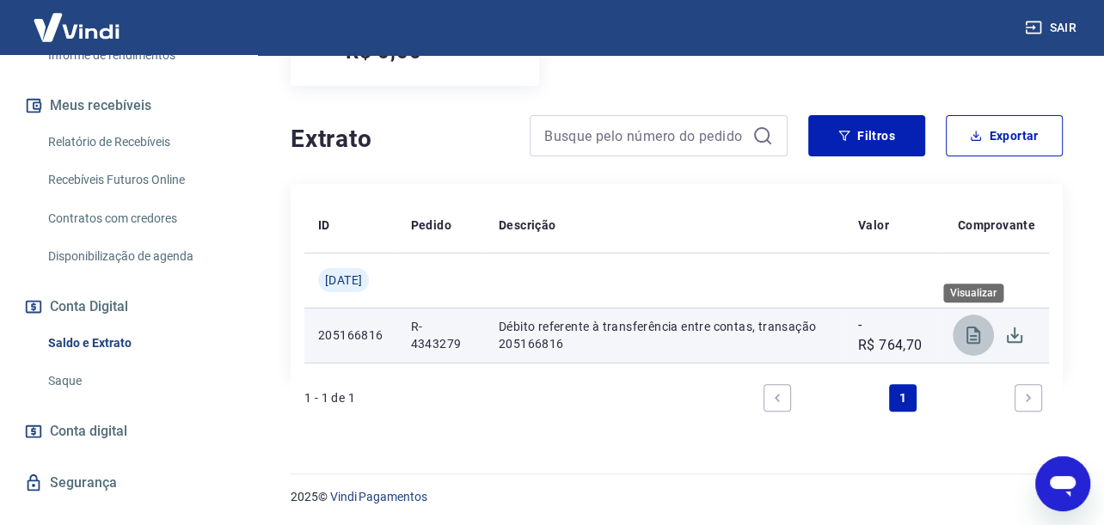
click at [974, 330] on icon "Visualizar" at bounding box center [974, 335] width 14 height 17
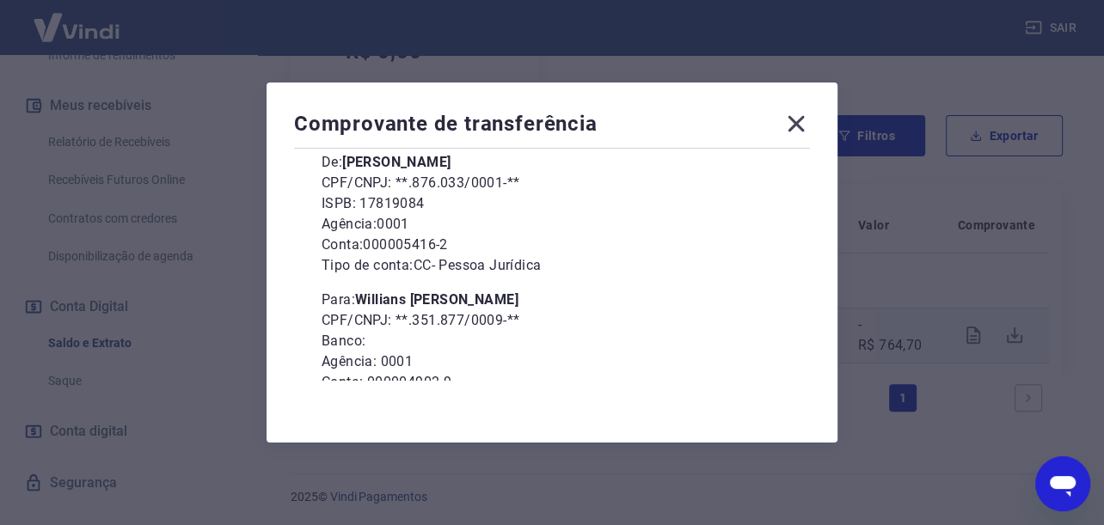
scroll to position [230, 0]
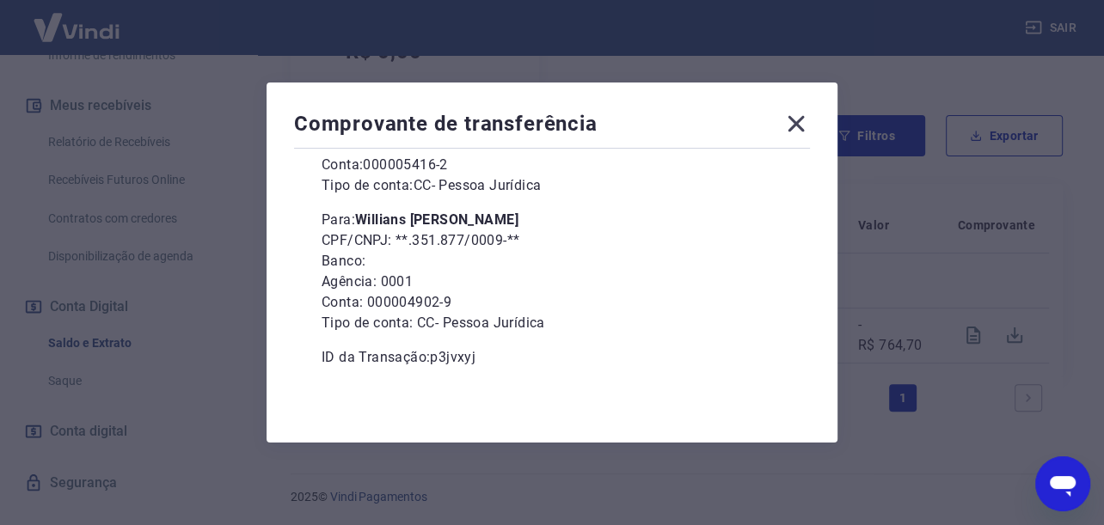
drag, startPoint x: 1054, startPoint y: 481, endPoint x: 1325, endPoint y: 899, distance: 498.5
click at [1054, 481] on icon "Abrir janela de mensagens" at bounding box center [1063, 486] width 26 height 21
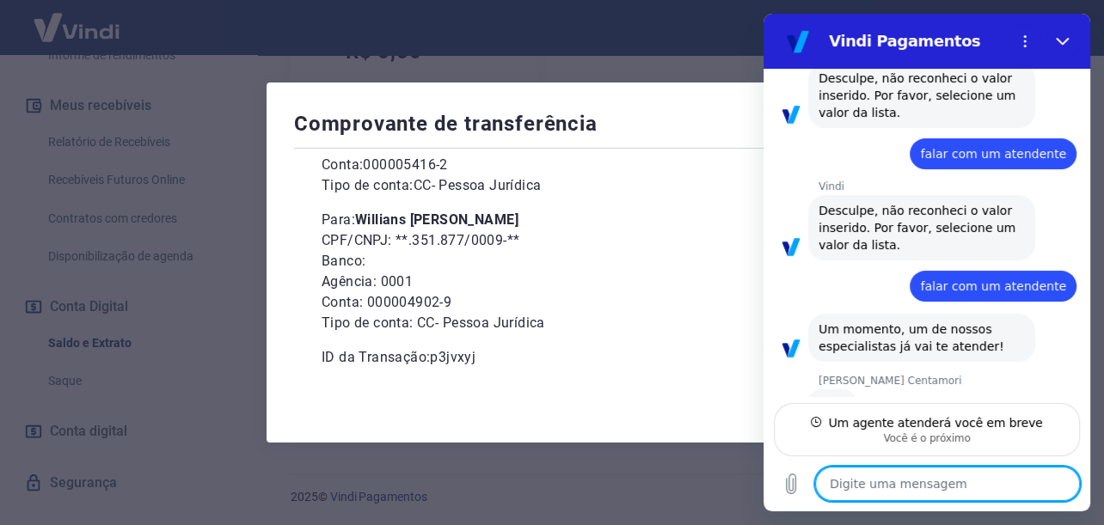
scroll to position [378, 0]
type textarea "x"
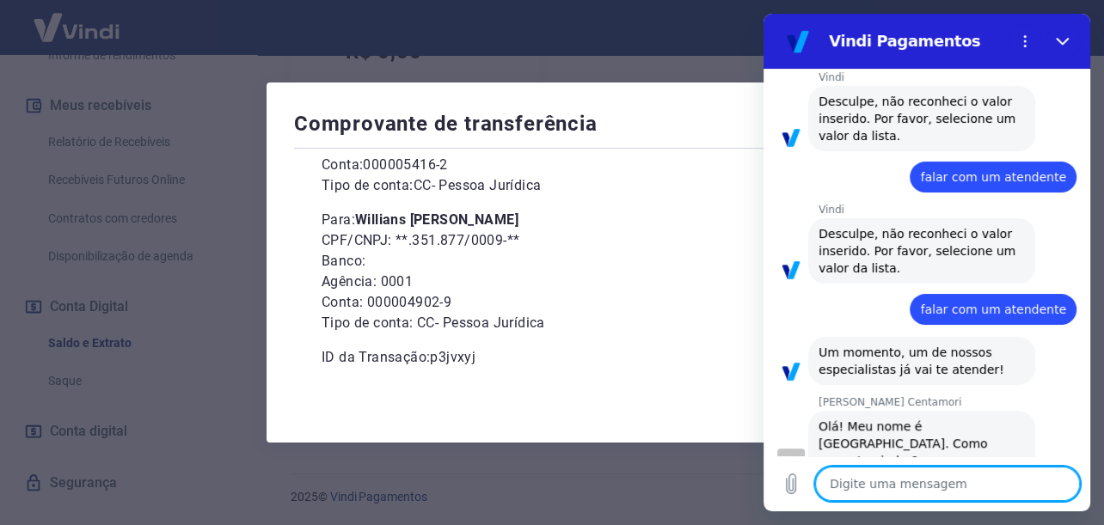
scroll to position [359, 0]
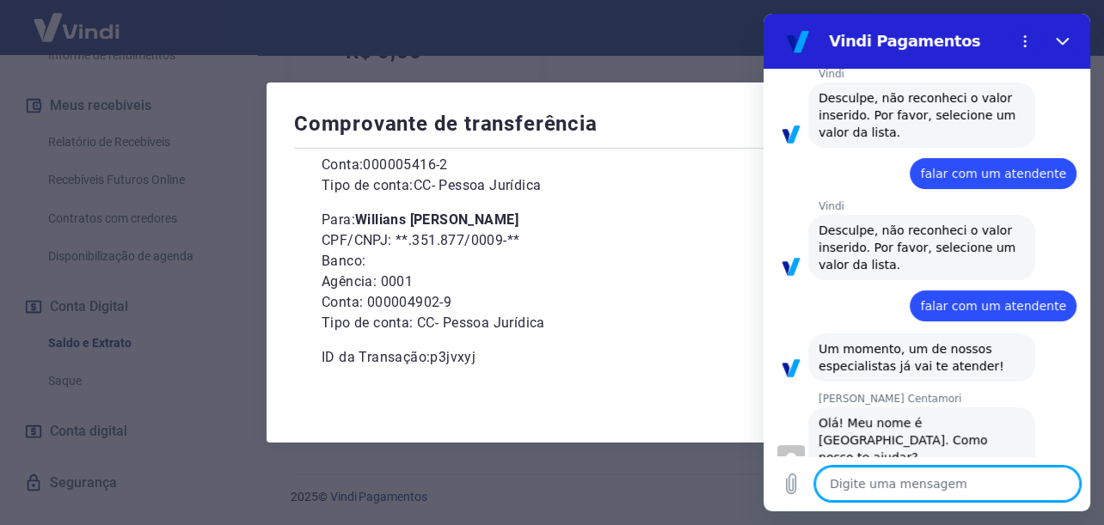
type textarea "O"
type textarea "x"
type textarea "Oi"
type textarea "x"
type textarea "Oi"
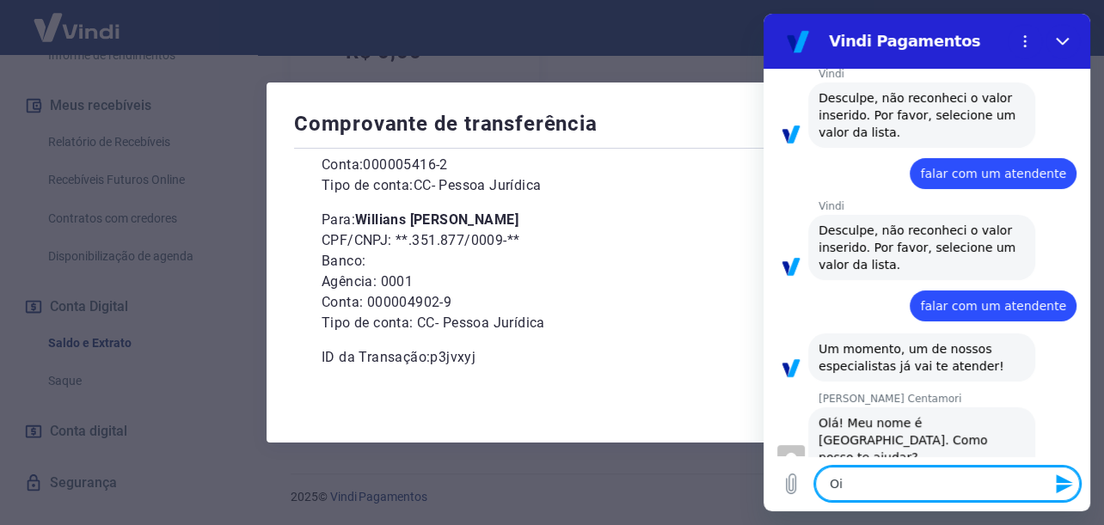
type textarea "x"
type textarea "Oi M"
type textarea "x"
type textarea "Oi MA"
type textarea "x"
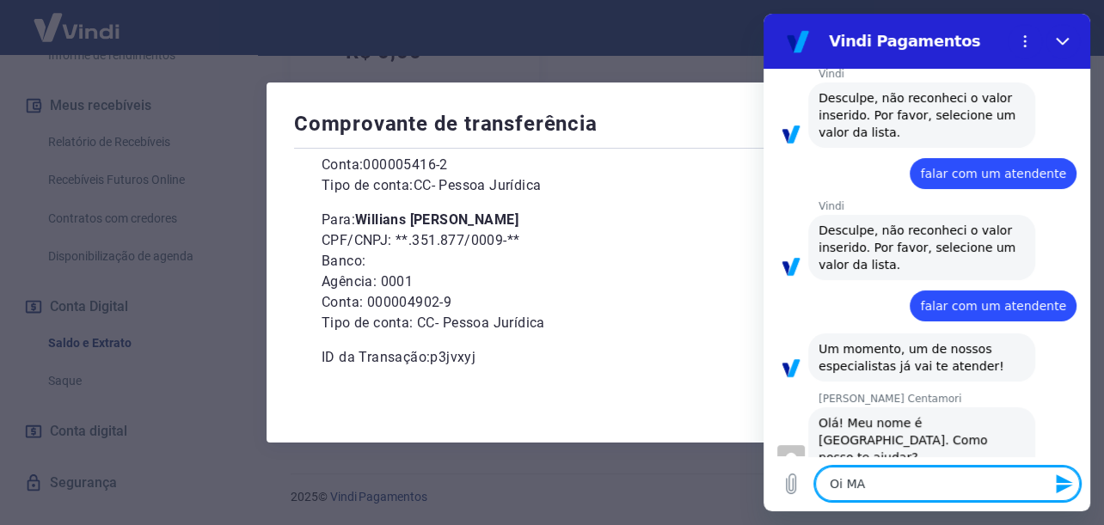
type textarea "Oi MAr"
type textarea "x"
type textarea "Oi MAri"
type textarea "x"
type textarea "Oi MAria"
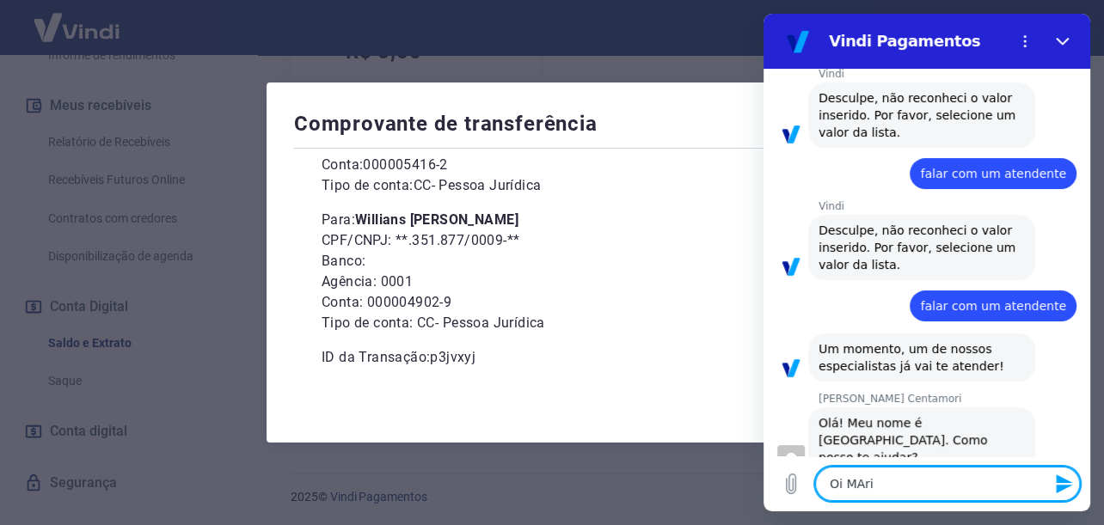
type textarea "x"
type textarea "Oi MAri"
type textarea "x"
type textarea "Oi MAr"
type textarea "x"
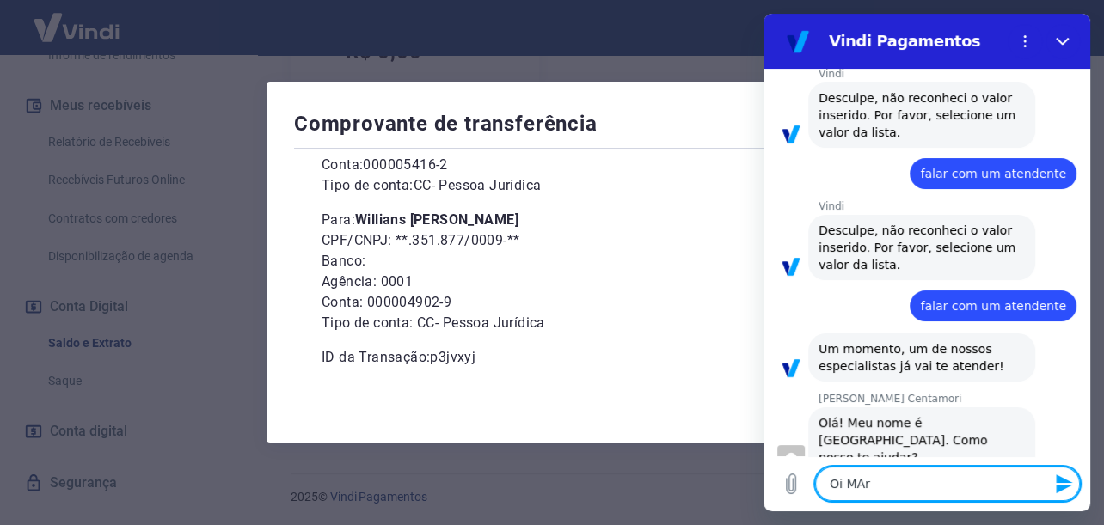
type textarea "Oi MA"
type textarea "x"
type textarea "Oi M"
type textarea "x"
type textarea "Oi Ma"
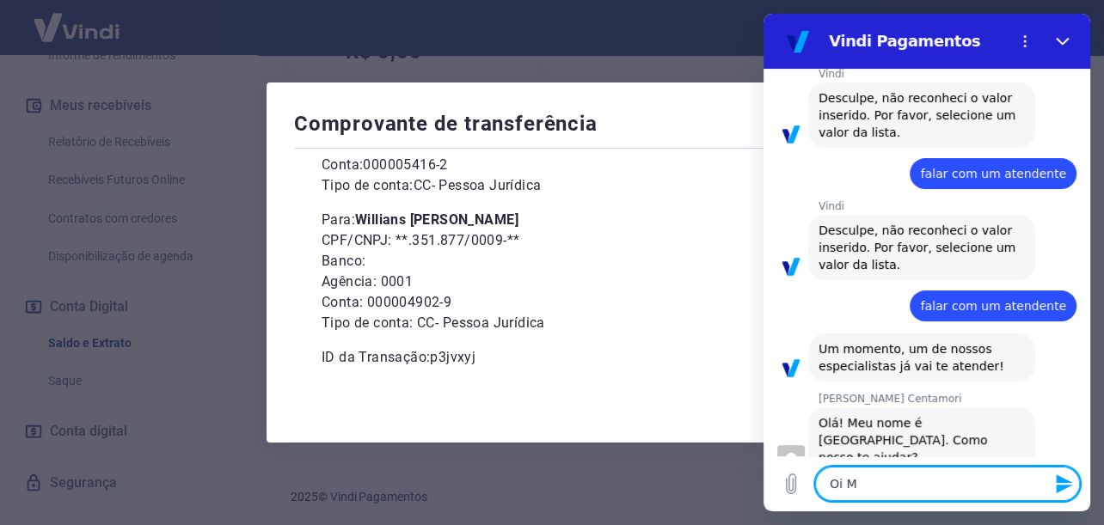
type textarea "x"
type textarea "Oi Mar"
type textarea "x"
type textarea "Oi Mari"
type textarea "x"
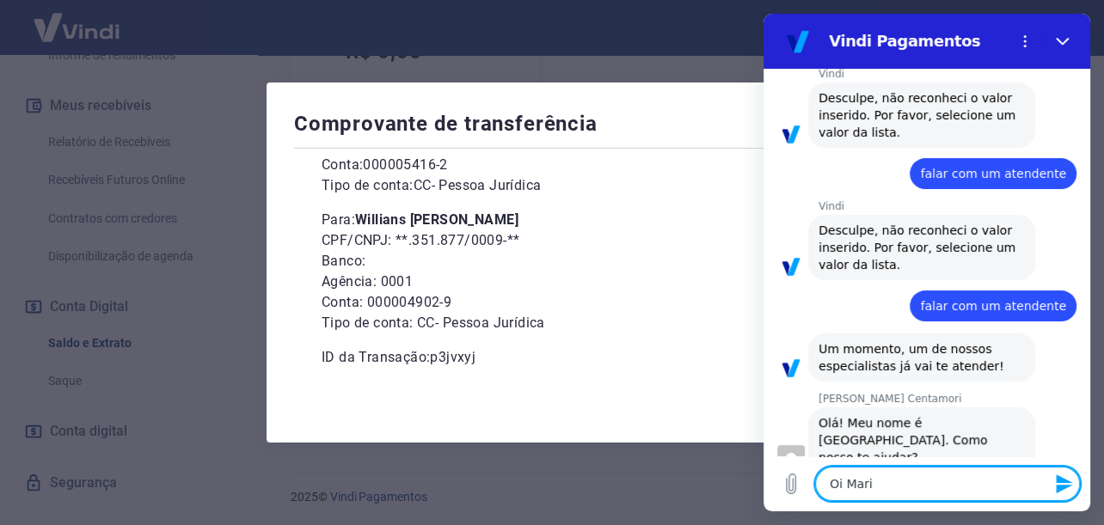
type textarea "[PERSON_NAME]"
type textarea "x"
type textarea "[PERSON_NAME]"
type textarea "x"
type textarea "Oi Mariana"
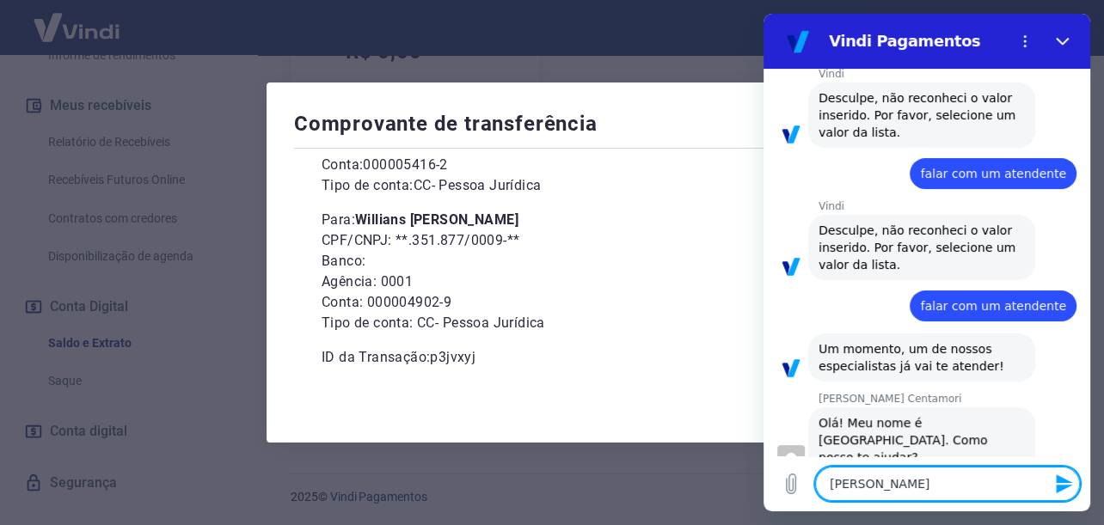
type textarea "x"
type textarea "Oi Mariana"
type textarea "x"
type textarea "Oi Mariana"
type textarea "x"
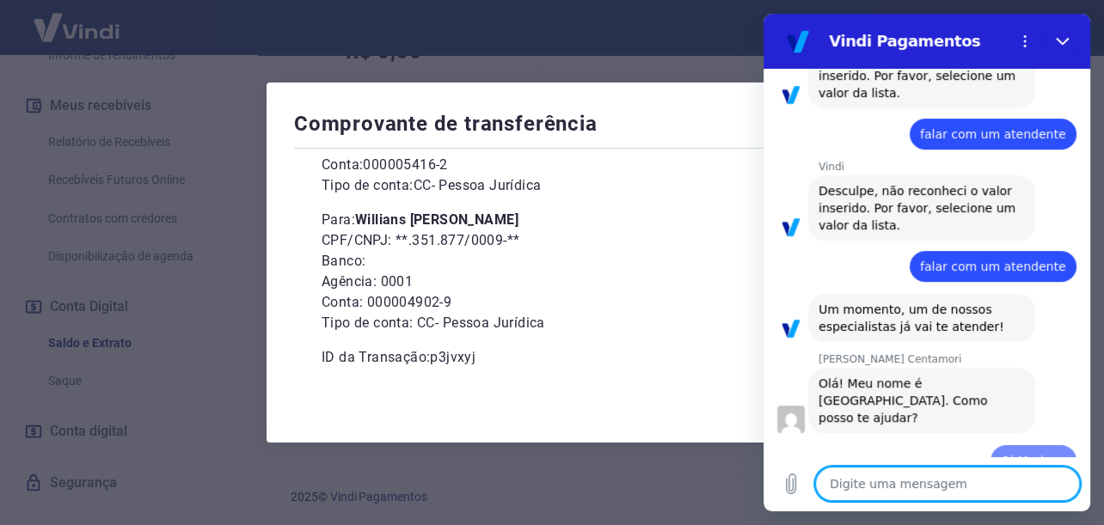
type textarea "x"
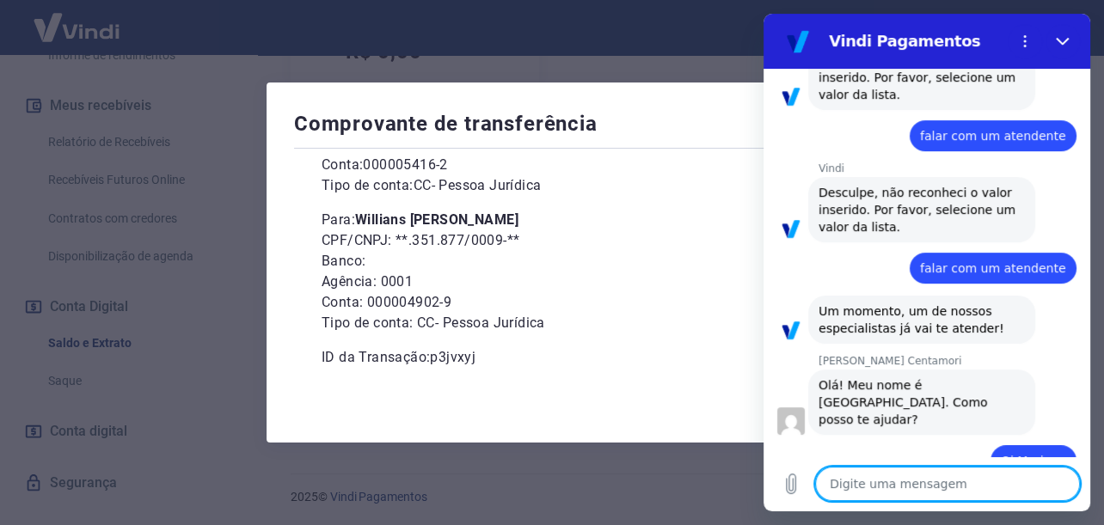
type textarea "B"
type textarea "x"
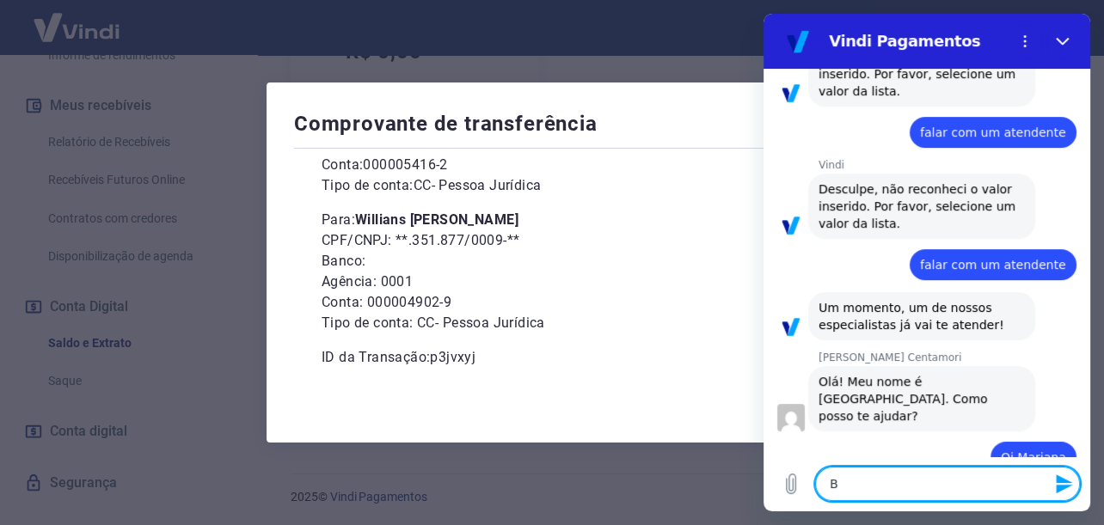
type textarea "Bo"
type textarea "x"
type textarea "Bom"
type textarea "x"
type textarea "Bom"
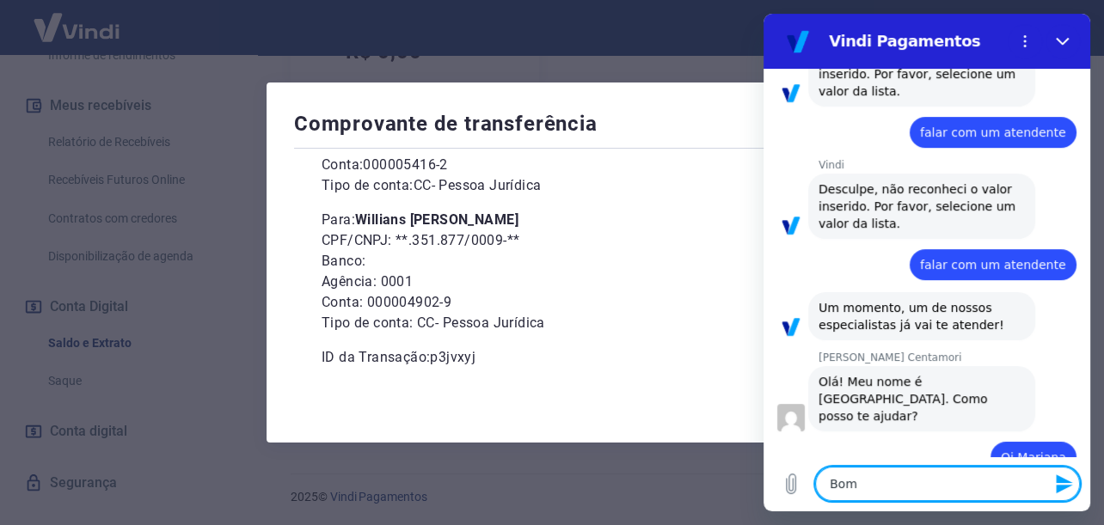
type textarea "x"
type textarea "Bom d"
type textarea "x"
type textarea "Bom di"
type textarea "x"
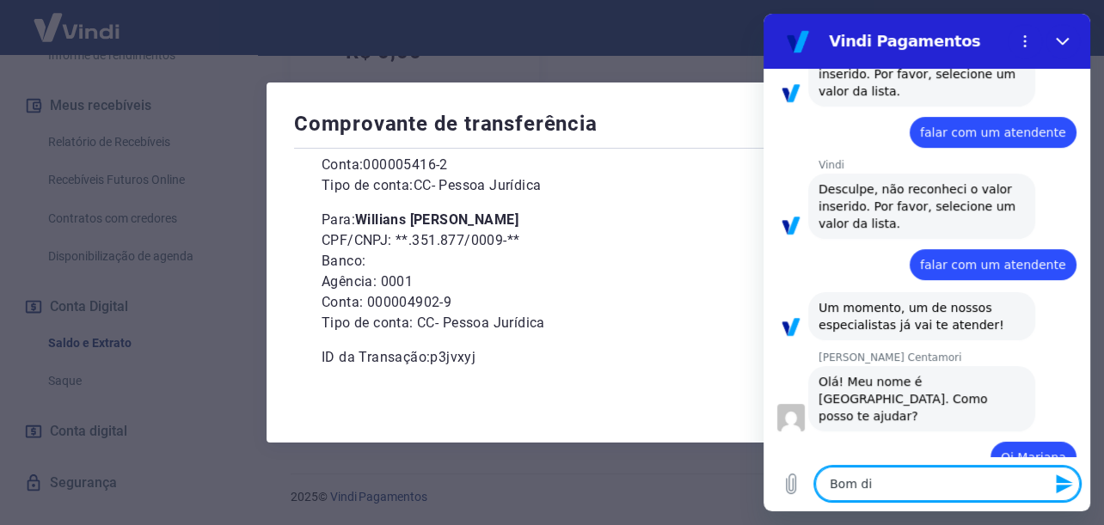
type textarea "Bom dia"
type textarea "x"
type textarea "Bom dia"
type textarea "x"
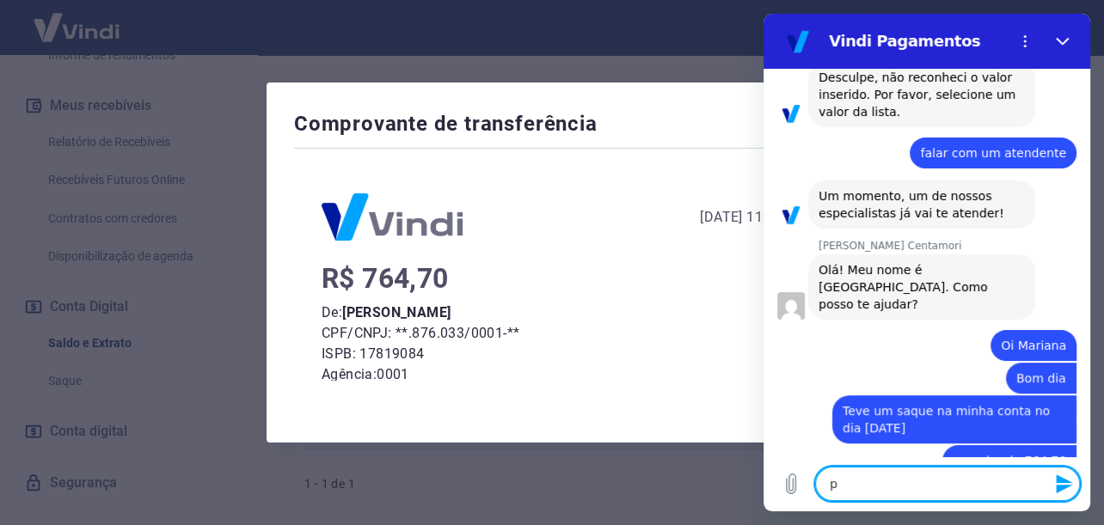
scroll to position [516, 0]
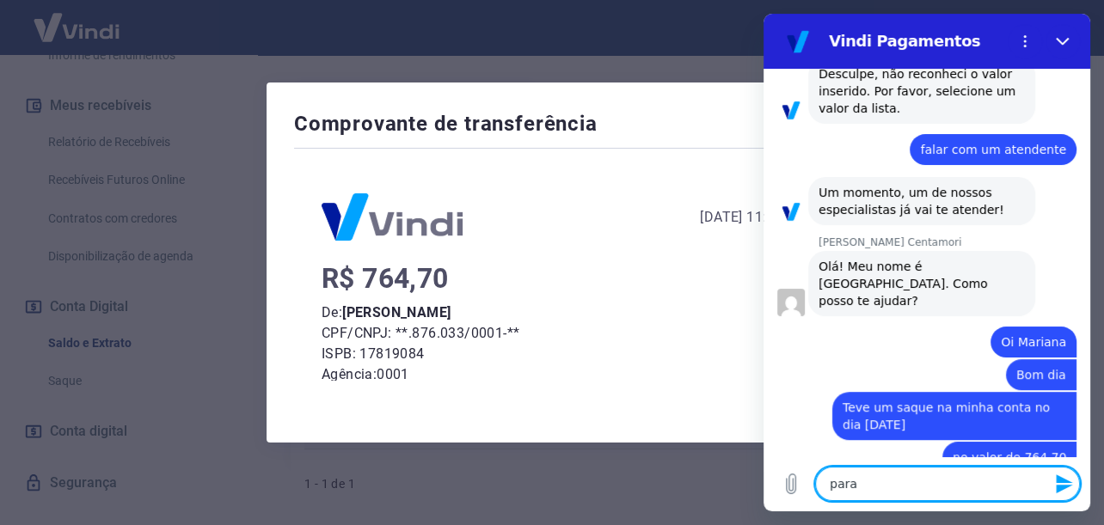
paste textarea "falar com um atendente"
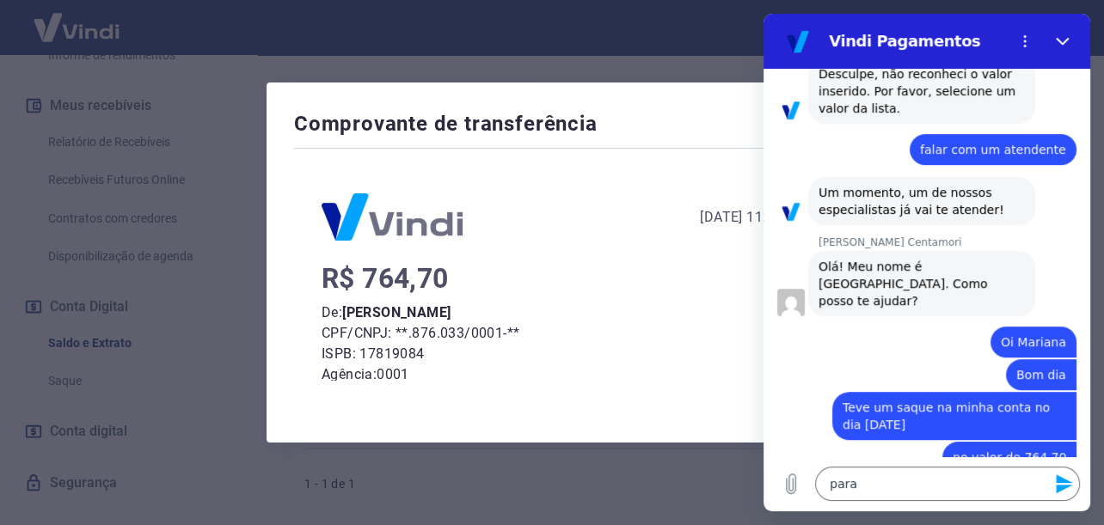
click at [521, 278] on div "R$ 764,70" at bounding box center [552, 278] width 461 height 21
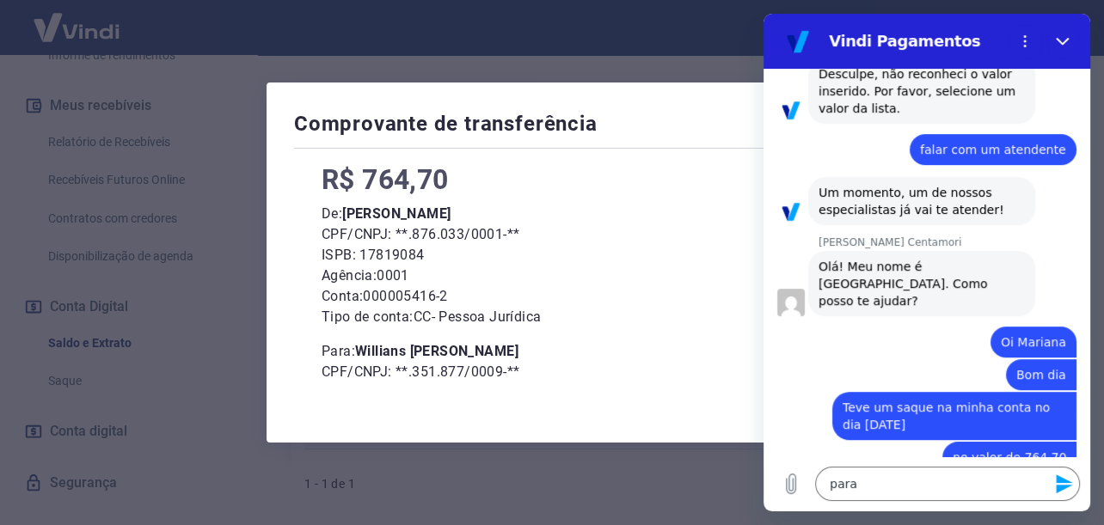
scroll to position [230, 0]
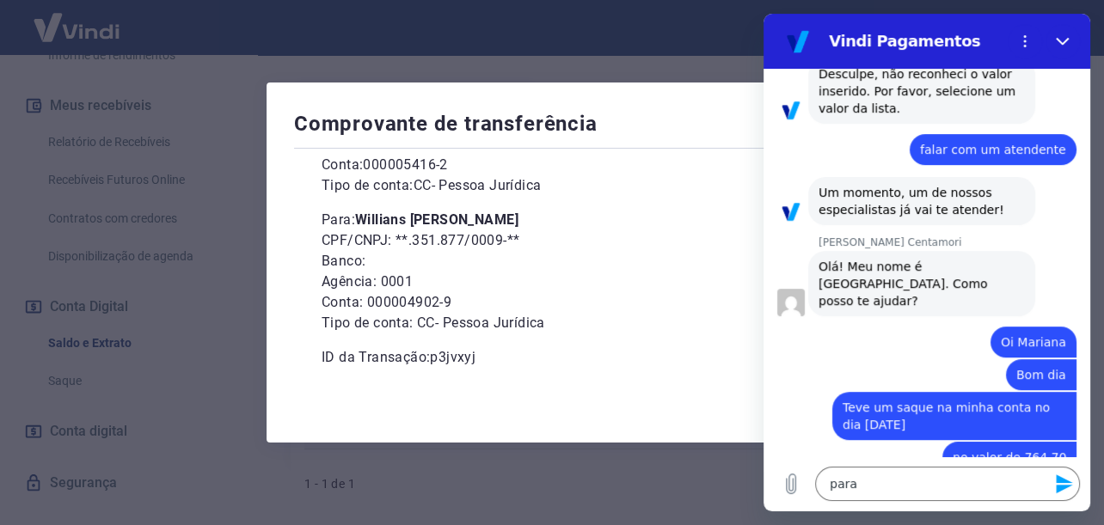
drag, startPoint x: 390, startPoint y: 211, endPoint x: 546, endPoint y: 216, distance: 155.7
click at [546, 216] on p "Para: [PERSON_NAME]" at bounding box center [552, 220] width 461 height 21
copy b "Willians [PERSON_NAME]"
click at [894, 480] on textarea "para" at bounding box center [947, 484] width 265 height 34
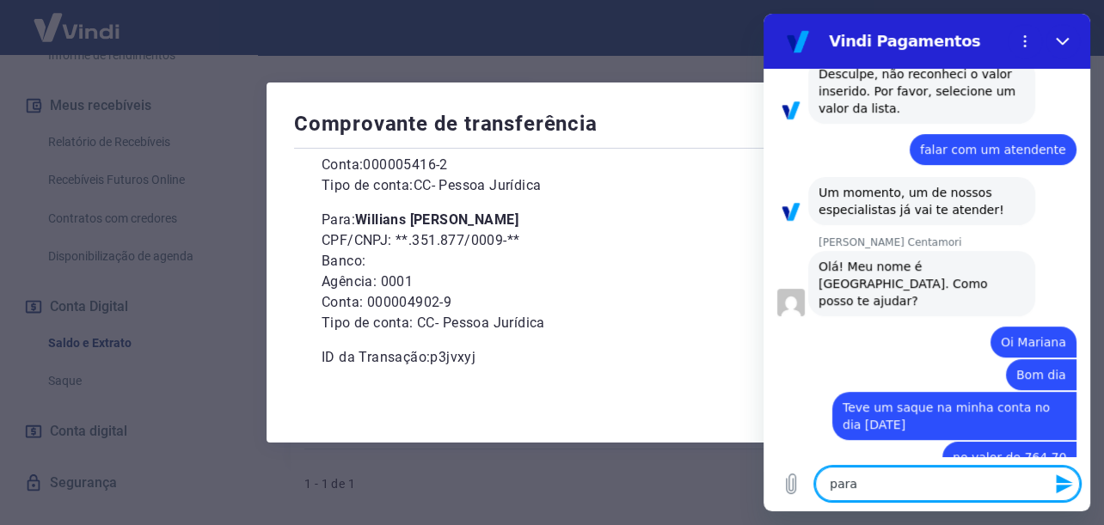
paste textarea "Willians [PERSON_NAME]"
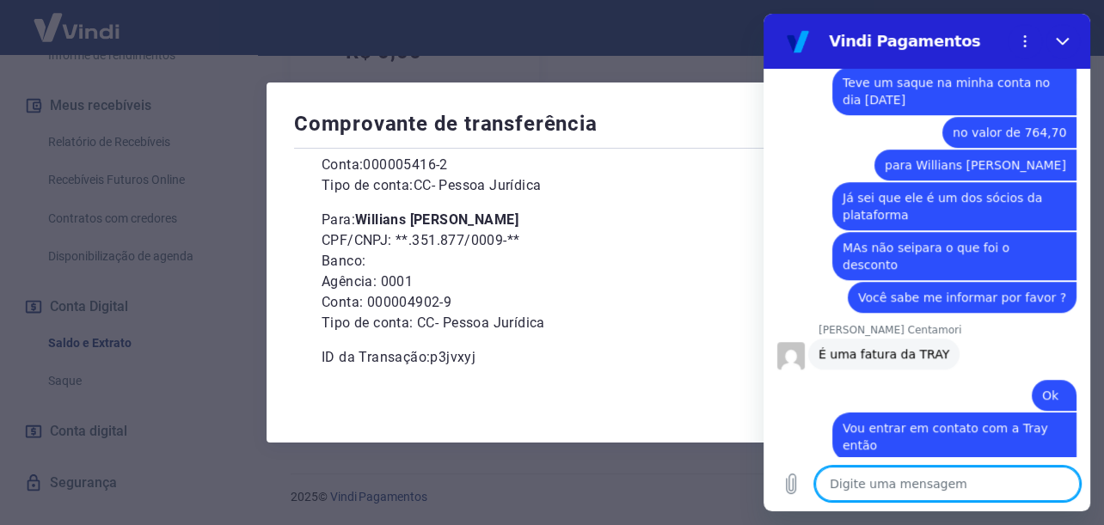
scroll to position [845, 0]
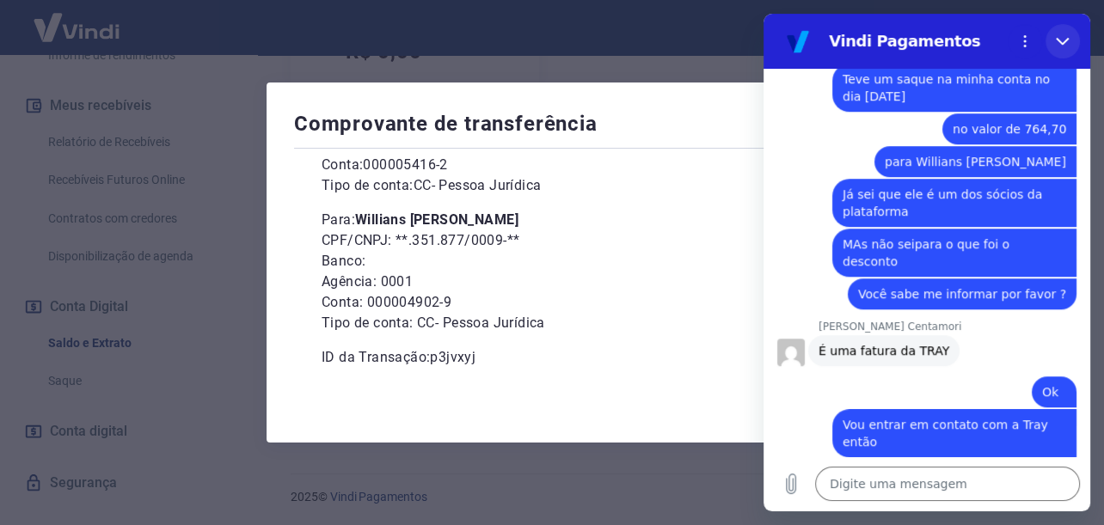
click at [1054, 48] on button "Fechar" at bounding box center [1063, 41] width 34 height 34
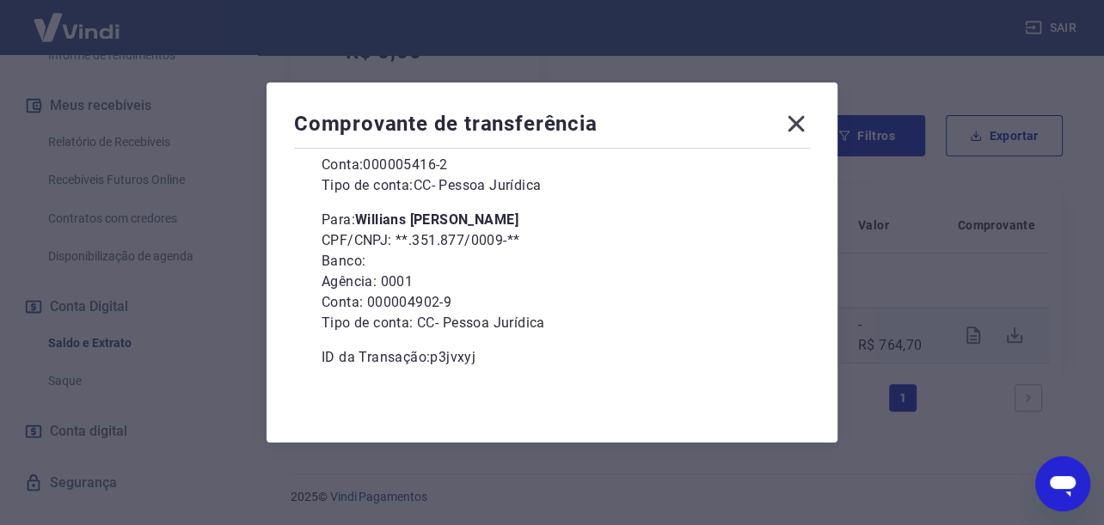
click at [799, 128] on icon at bounding box center [797, 124] width 16 height 16
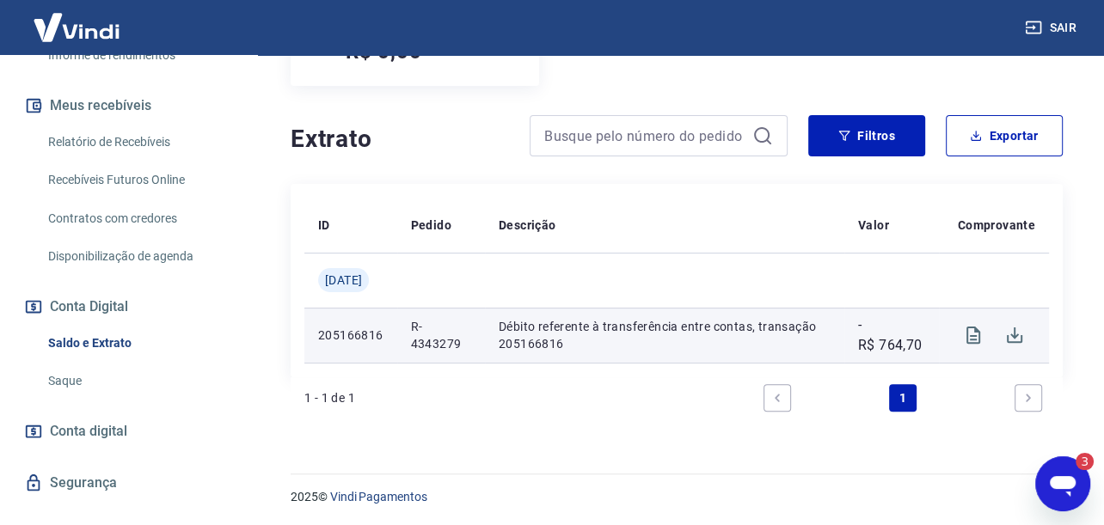
scroll to position [0, 0]
click at [1043, 479] on div "Abrir janela de mensagens, 3 mensagens não lidas" at bounding box center [1063, 484] width 52 height 52
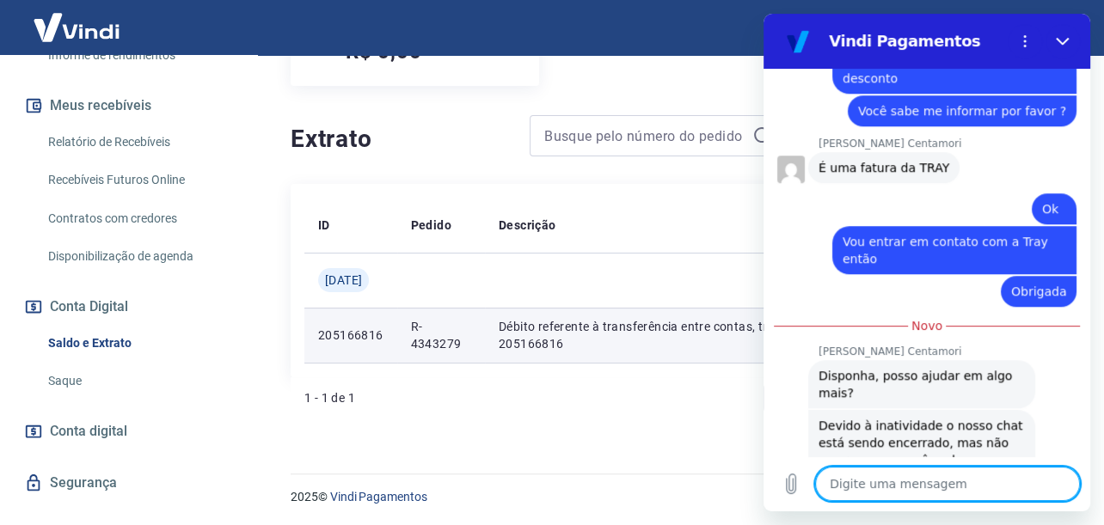
scroll to position [1195, 0]
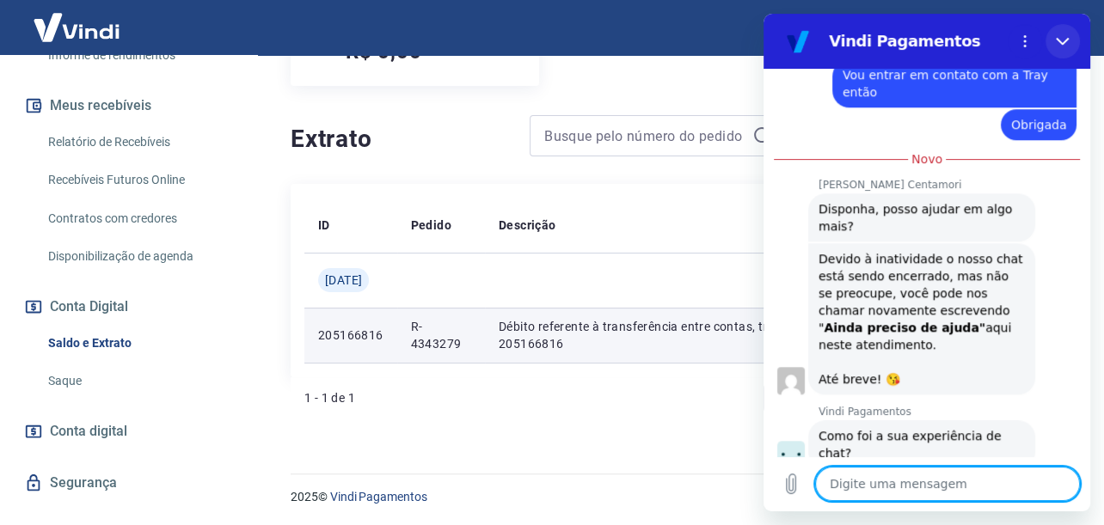
click at [1060, 42] on icon "Fechar" at bounding box center [1062, 42] width 13 height 8
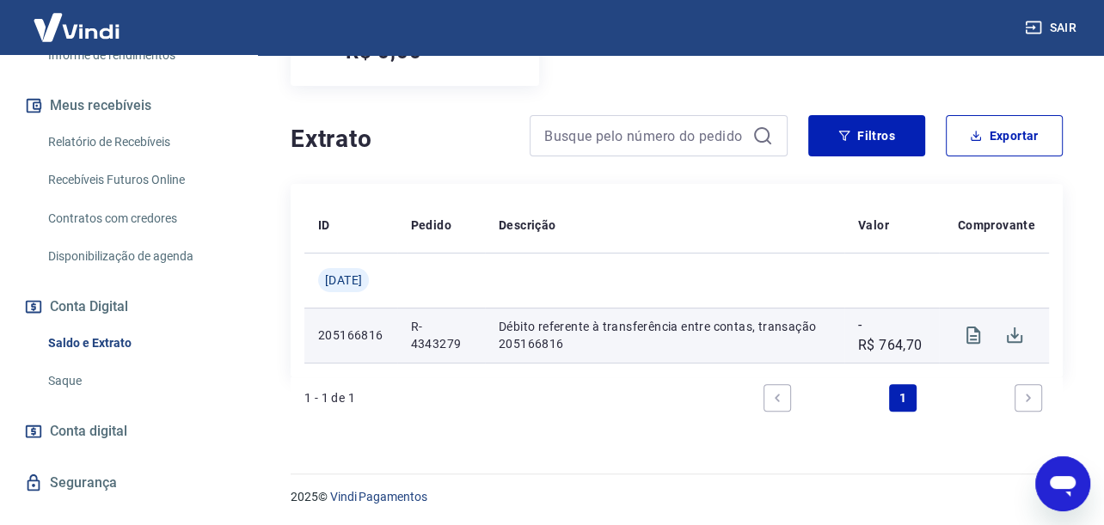
click at [1055, 486] on icon "Abrir janela de mensagens" at bounding box center [1063, 486] width 26 height 21
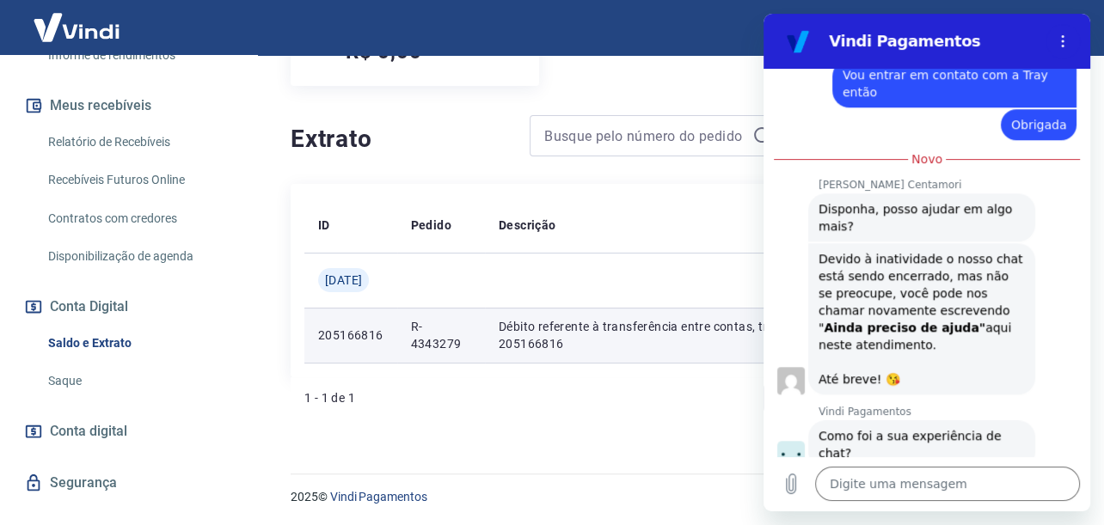
scroll to position [1167, 0]
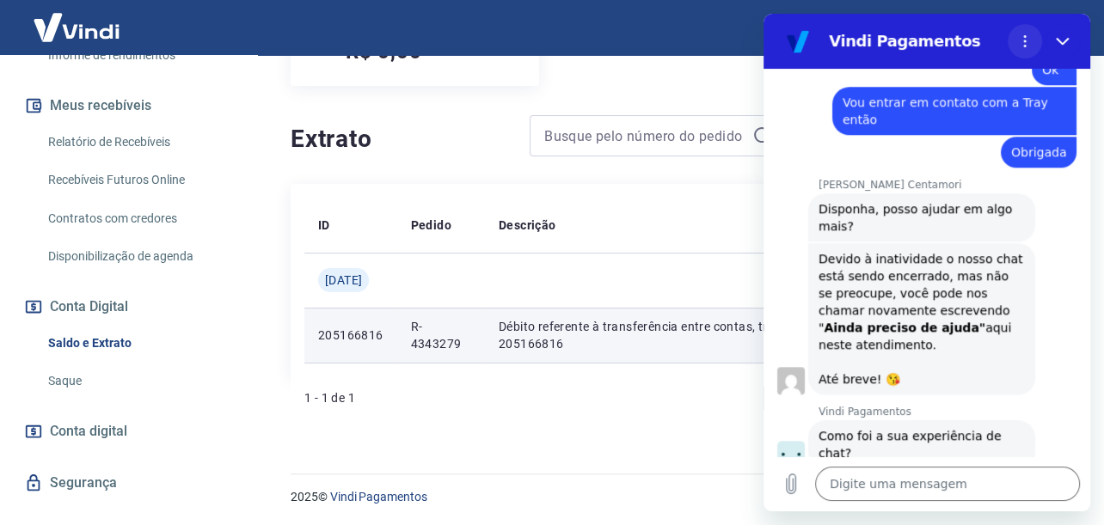
click at [1027, 46] on icon "Menu de opções" at bounding box center [1025, 41] width 14 height 14
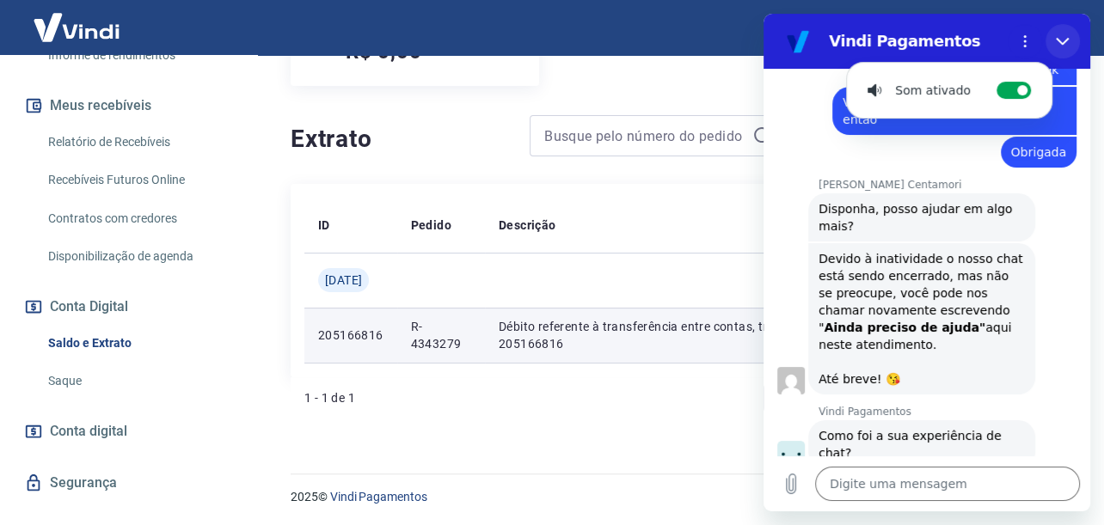
click at [1065, 32] on button "Fechar" at bounding box center [1063, 41] width 34 height 34
